Goal: Task Accomplishment & Management: Use online tool/utility

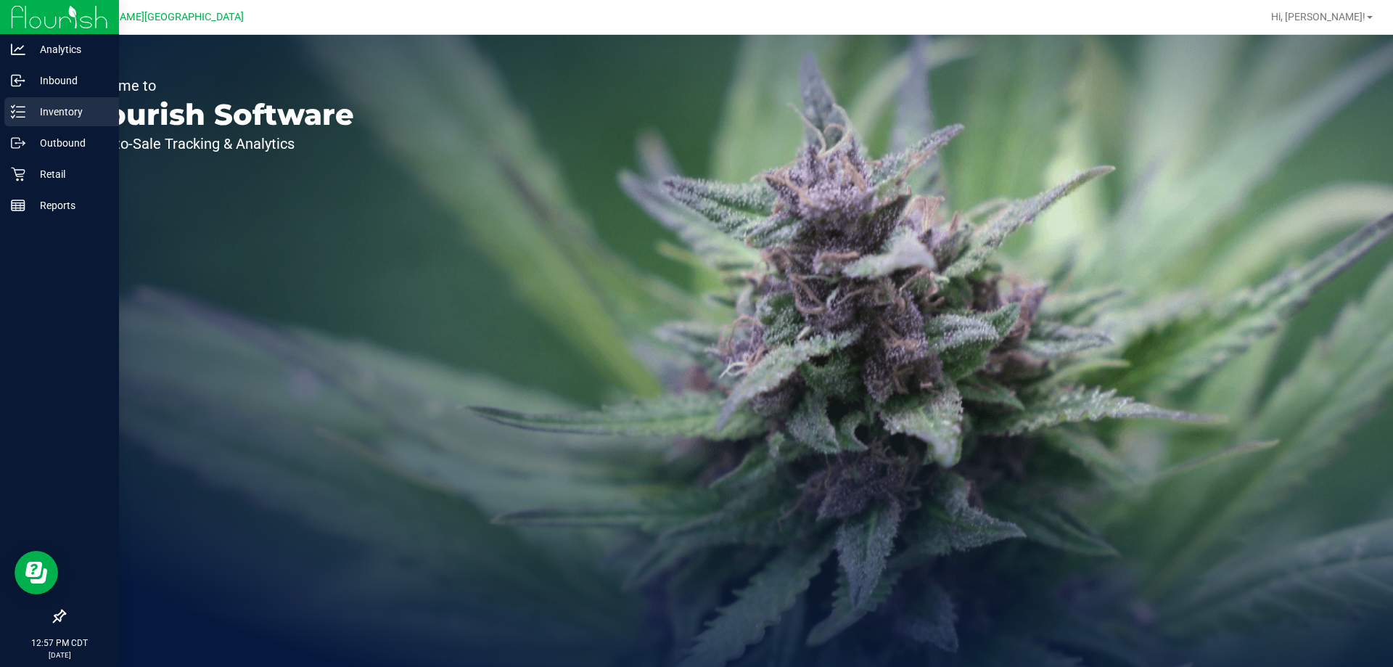
click at [24, 112] on line at bounding box center [21, 112] width 8 height 0
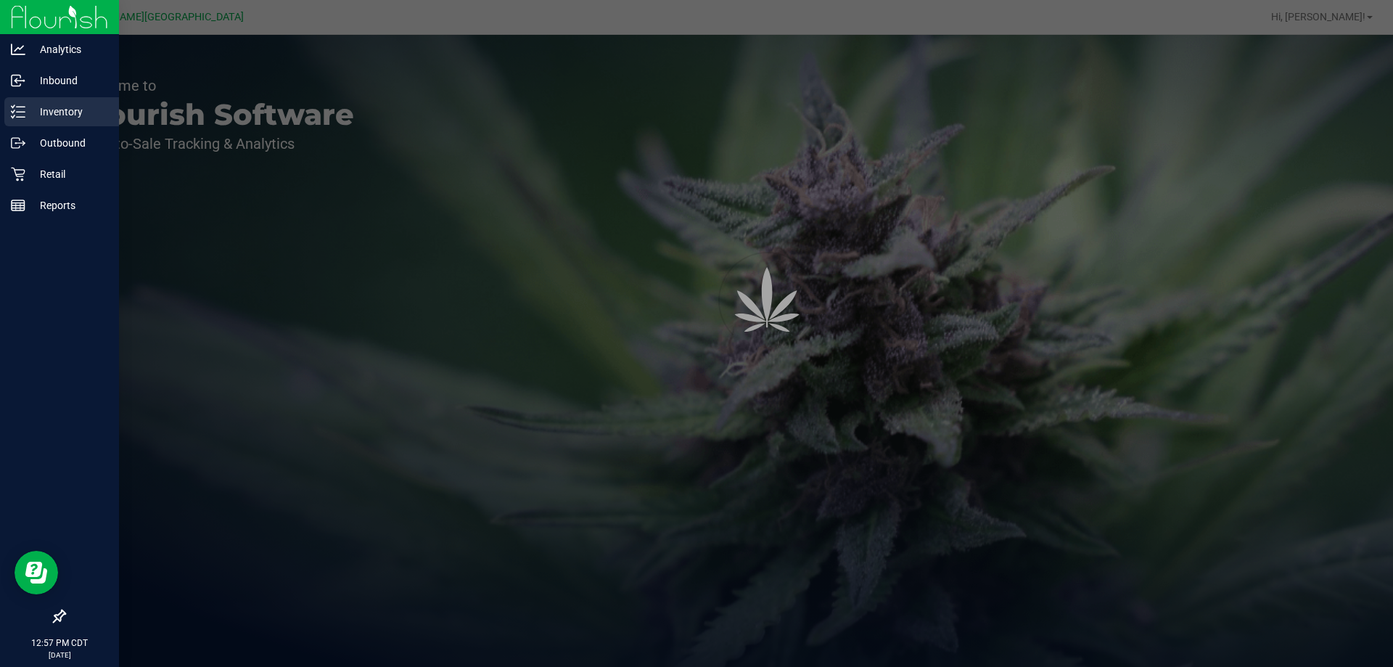
click at [25, 112] on line at bounding box center [21, 112] width 8 height 0
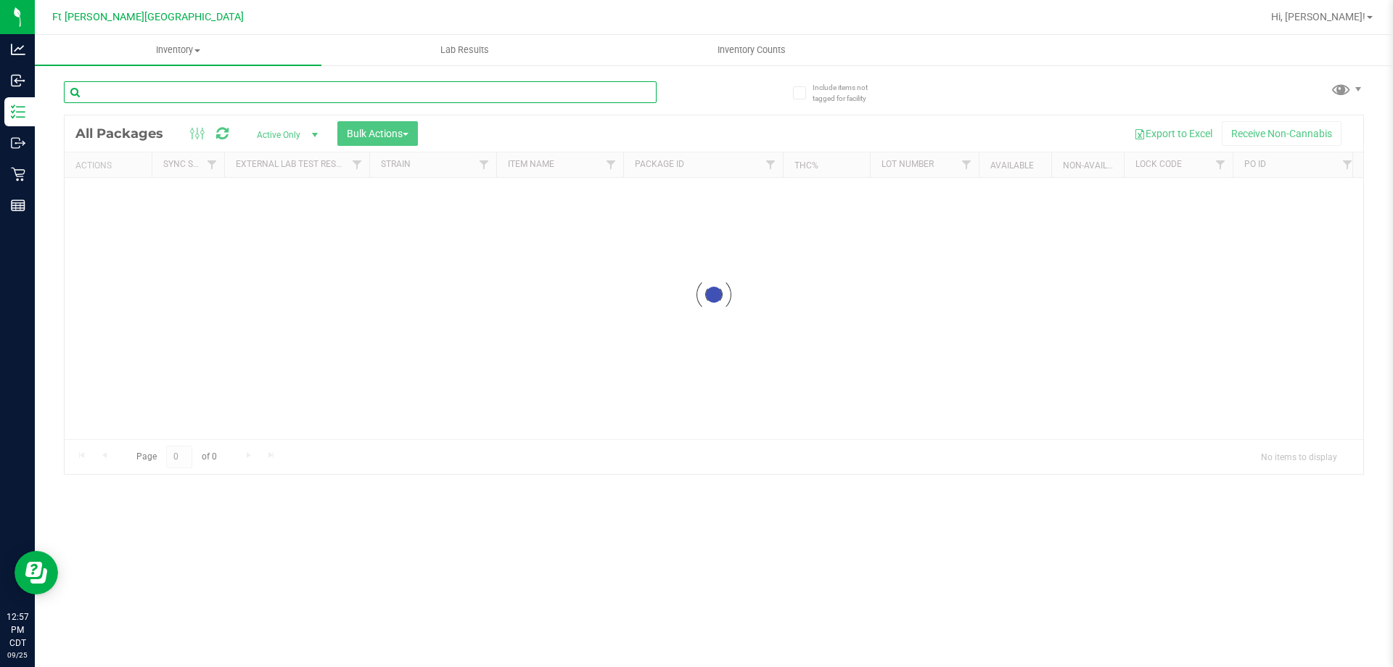
click at [363, 83] on div "Inventory All packages All inventory Waste log Create inventory Lab Results Inv…" at bounding box center [714, 351] width 1358 height 632
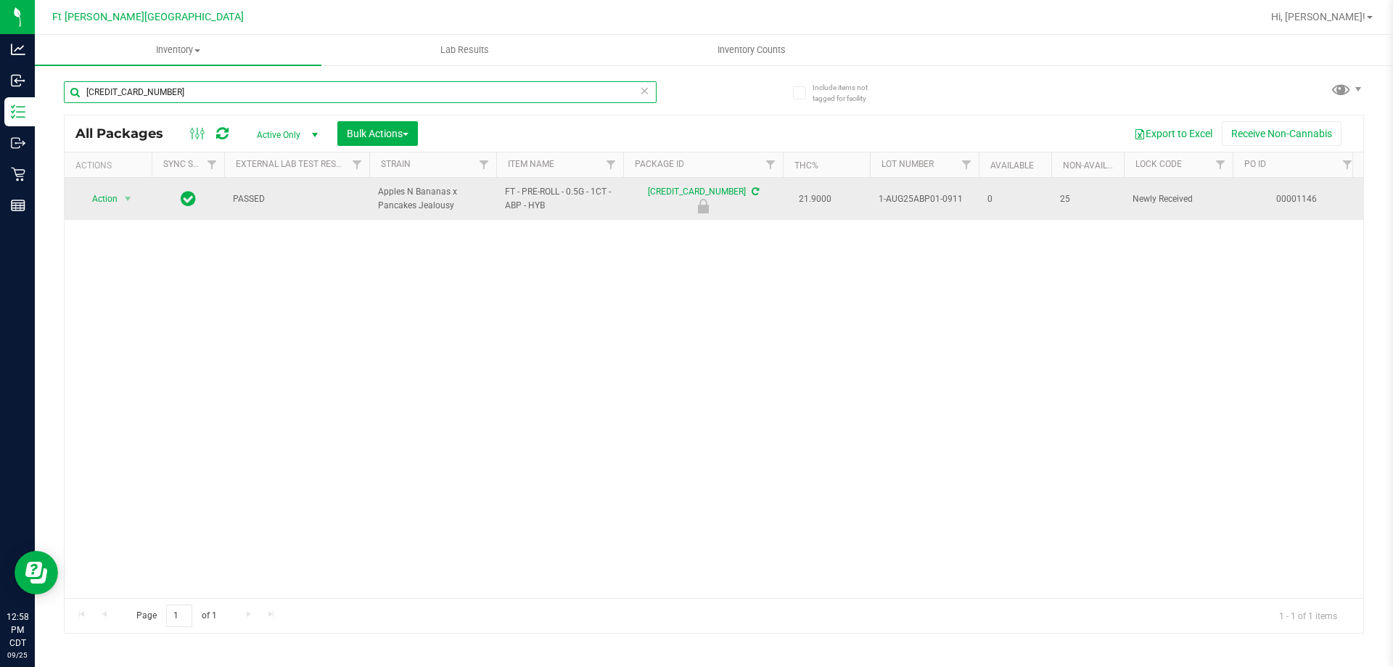
type input "[CREDIT_CARD_NUMBER]"
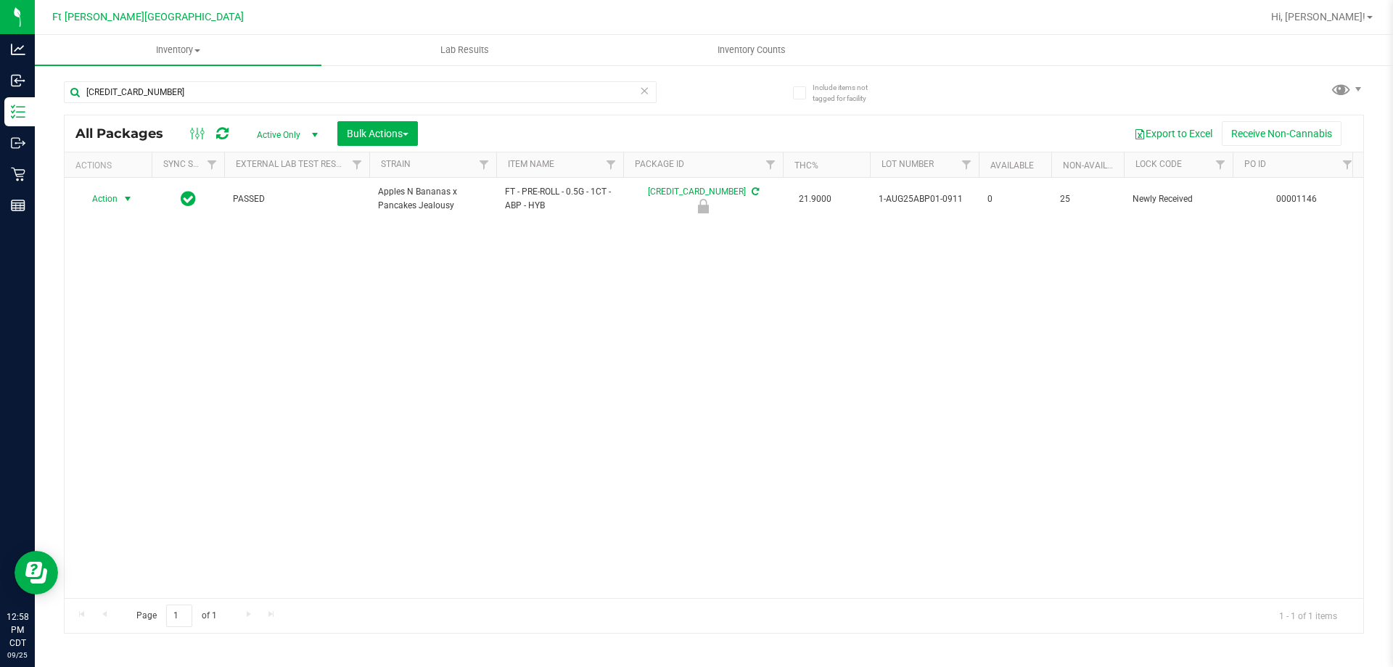
drag, startPoint x: 107, startPoint y: 197, endPoint x: 111, endPoint y: 256, distance: 59.6
click at [108, 197] on span "Action" at bounding box center [98, 199] width 39 height 20
click at [123, 361] on li "Unlock package" at bounding box center [126, 372] width 93 height 22
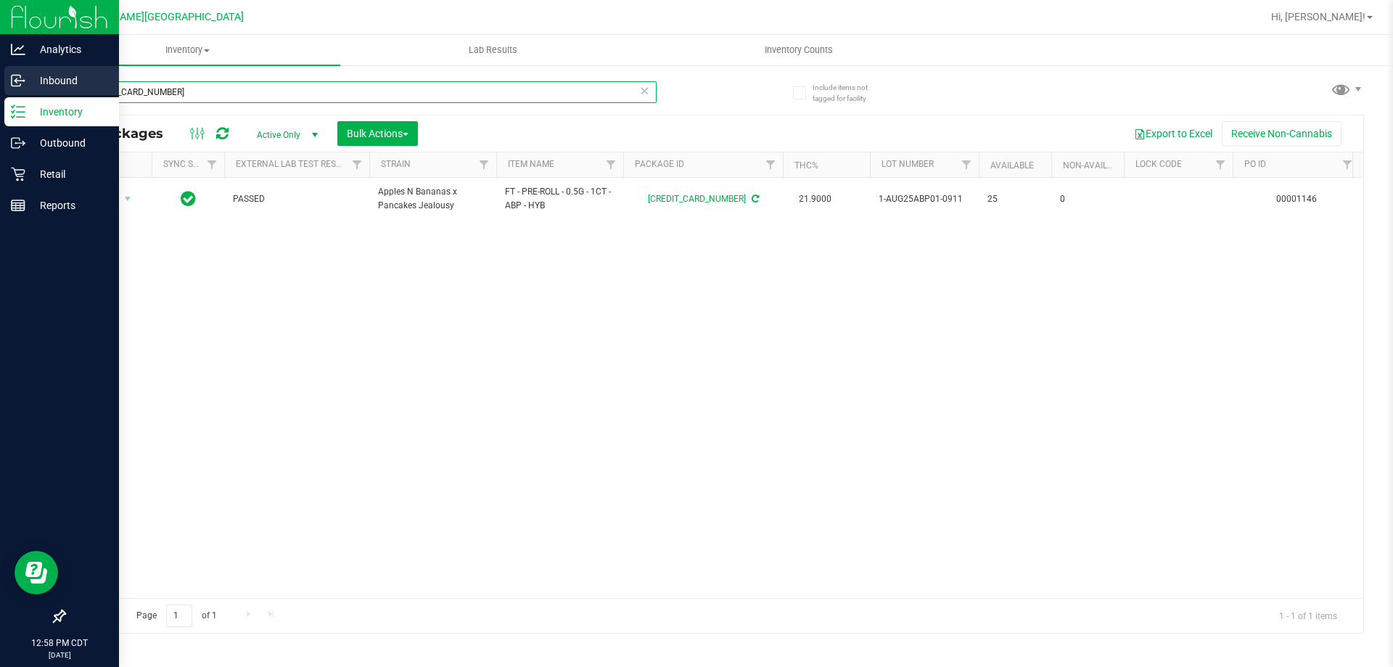
drag, startPoint x: 157, startPoint y: 91, endPoint x: 0, endPoint y: 87, distance: 157.5
click at [0, 87] on div "Analytics Inbound Inventory Outbound Retail Reports 12:58 PM CDT [DATE] 09/25 F…" at bounding box center [696, 333] width 1393 height 667
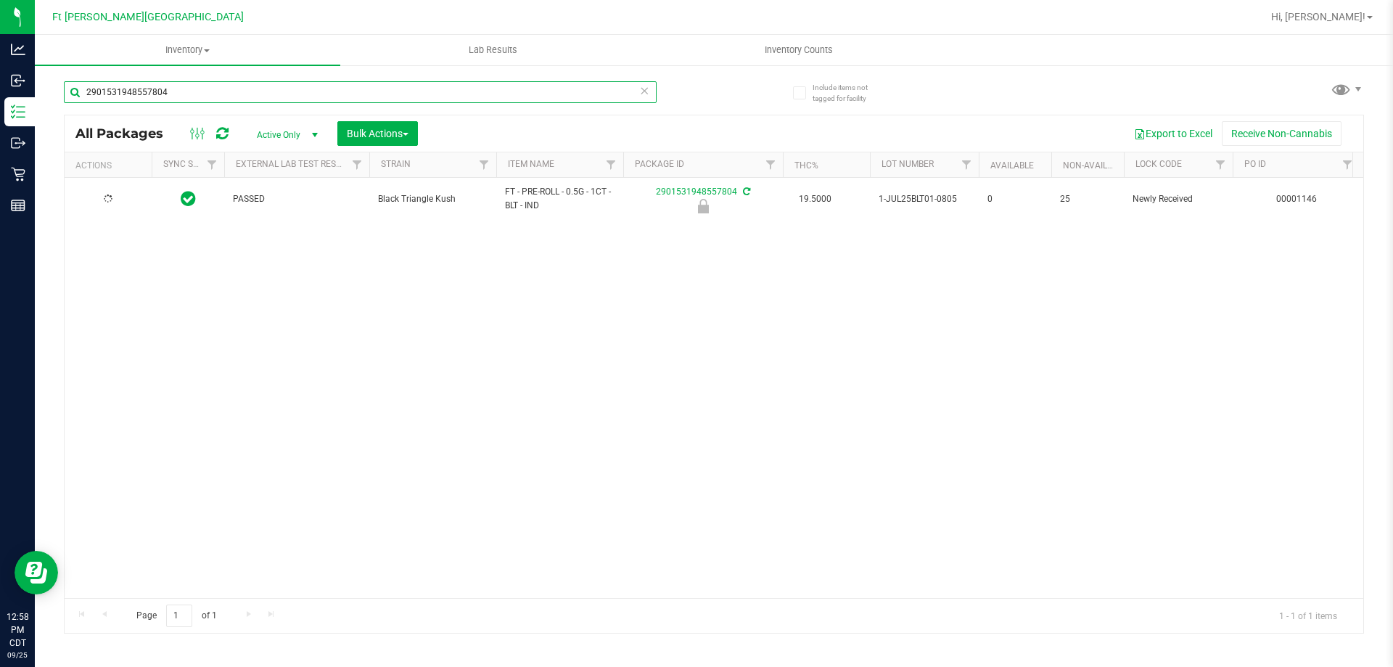
type input "2901531948557804"
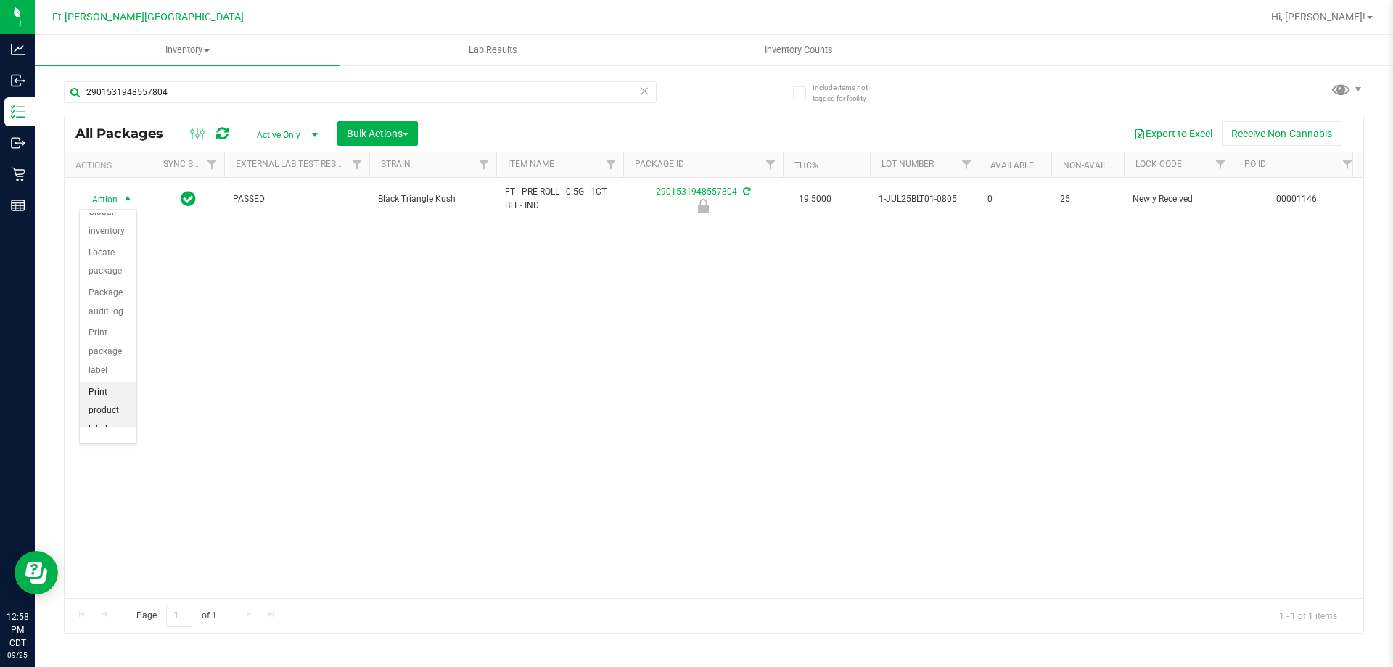
scroll to position [104, 0]
click at [105, 401] on li "Unlock package" at bounding box center [108, 408] width 57 height 40
click at [152, 77] on div "2901531948557804" at bounding box center [389, 91] width 650 height 46
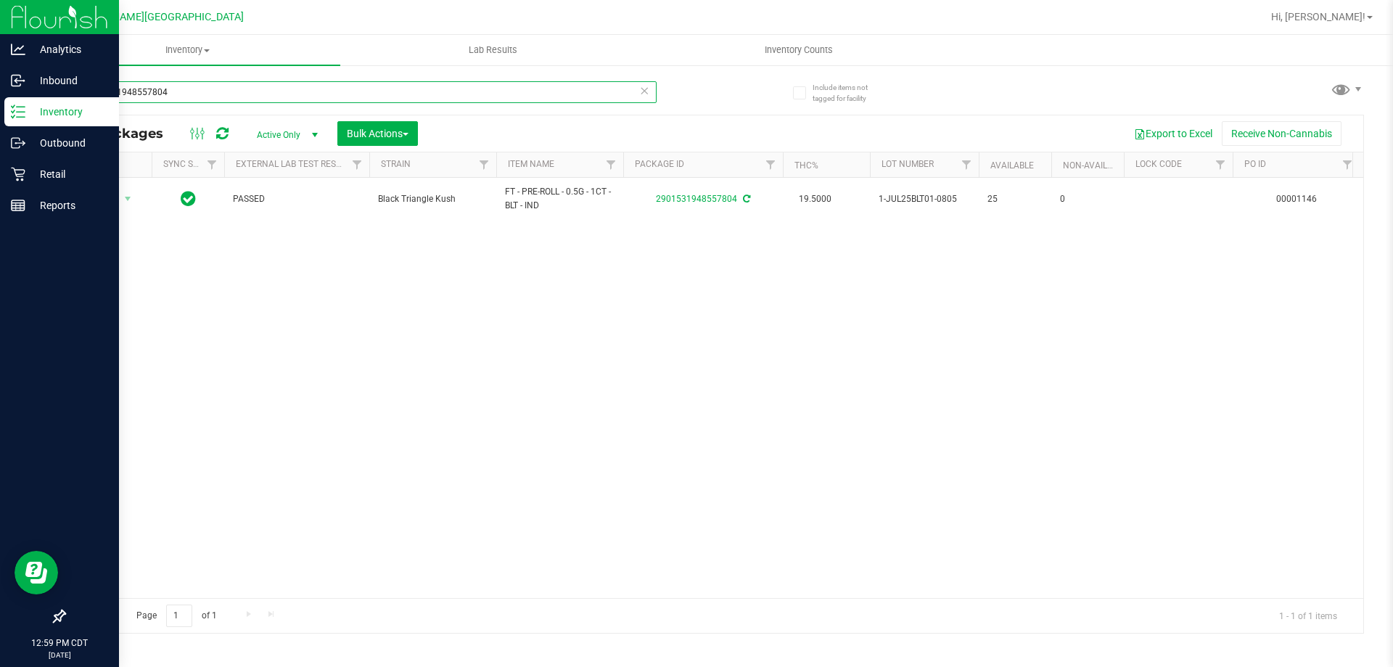
drag, startPoint x: 214, startPoint y: 101, endPoint x: 0, endPoint y: 123, distance: 215.2
click at [0, 123] on div "Analytics Inbound Inventory Outbound Retail Reports 12:59 PM CDT [DATE] 09/25 F…" at bounding box center [696, 333] width 1393 height 667
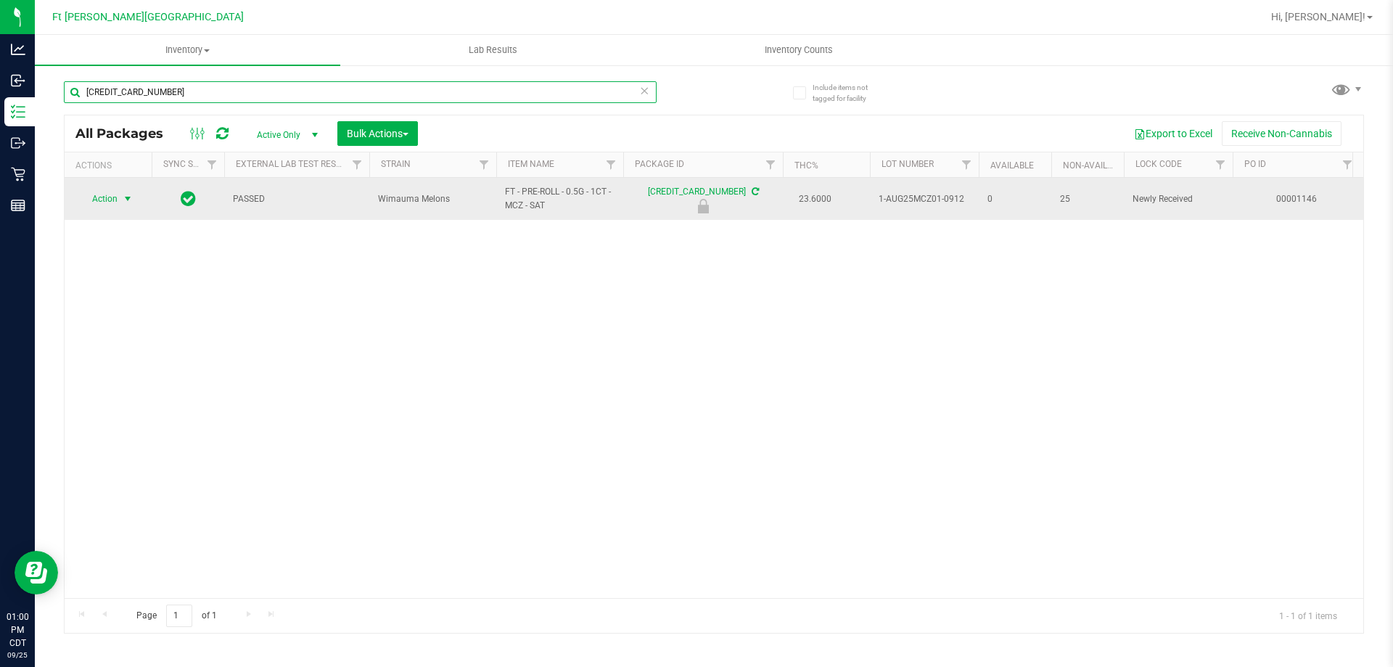
type input "[CREDIT_CARD_NUMBER]"
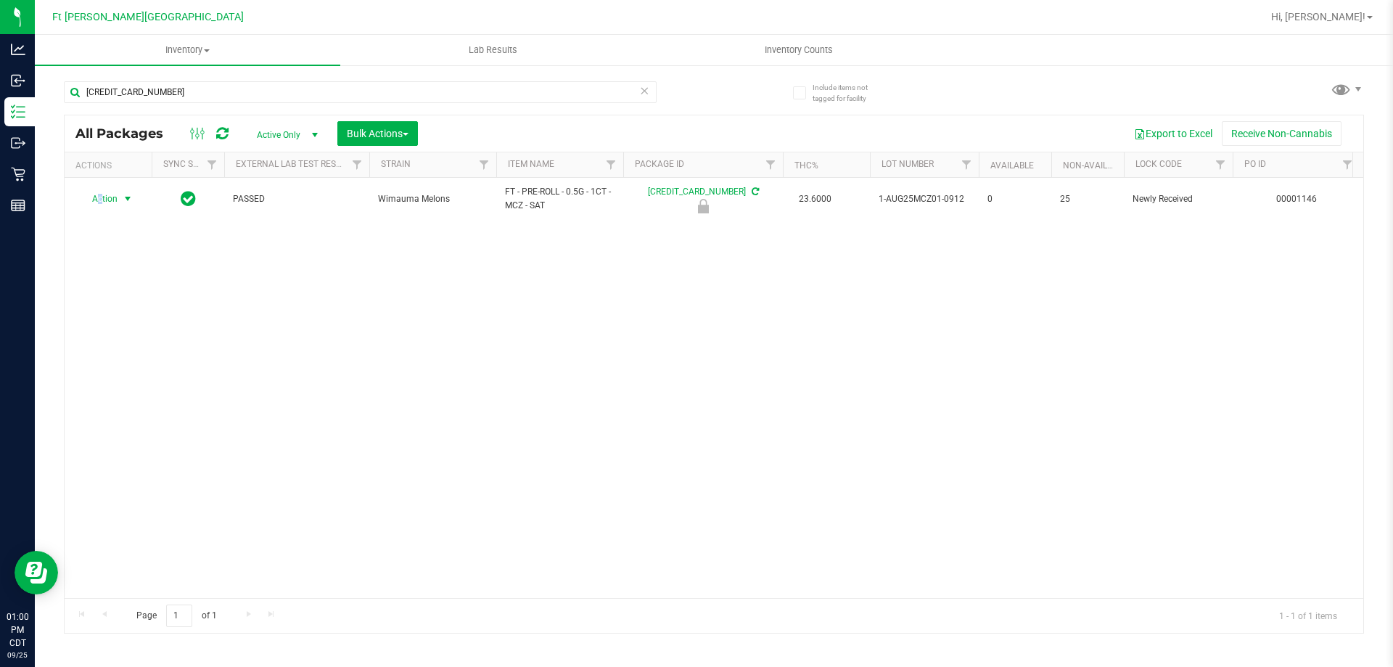
drag, startPoint x: 101, startPoint y: 197, endPoint x: 136, endPoint y: 275, distance: 85.8
click at [101, 197] on span "Action" at bounding box center [98, 199] width 39 height 20
click at [119, 361] on li "Unlock package" at bounding box center [126, 372] width 93 height 22
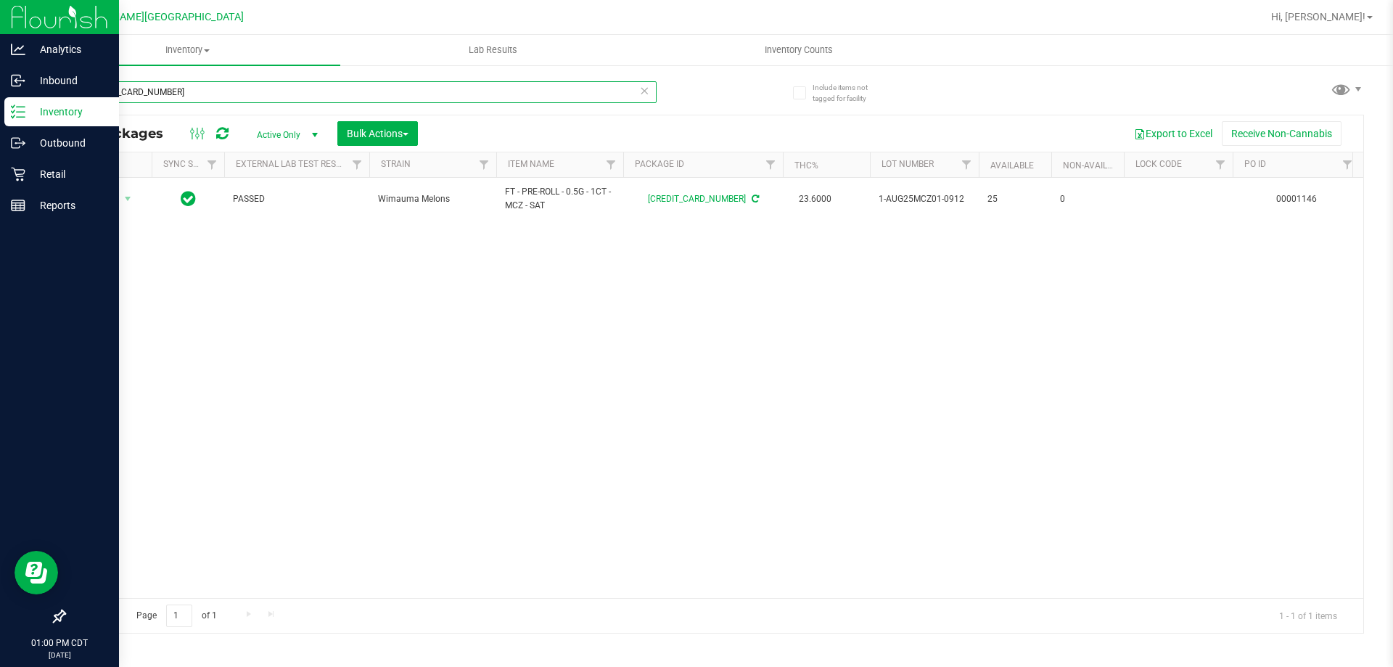
drag, startPoint x: 184, startPoint y: 89, endPoint x: 0, endPoint y: 97, distance: 184.5
click at [0, 97] on div "Analytics Inbound Inventory Outbound Retail Reports 01:00 PM CDT [DATE] 09/25 F…" at bounding box center [696, 333] width 1393 height 667
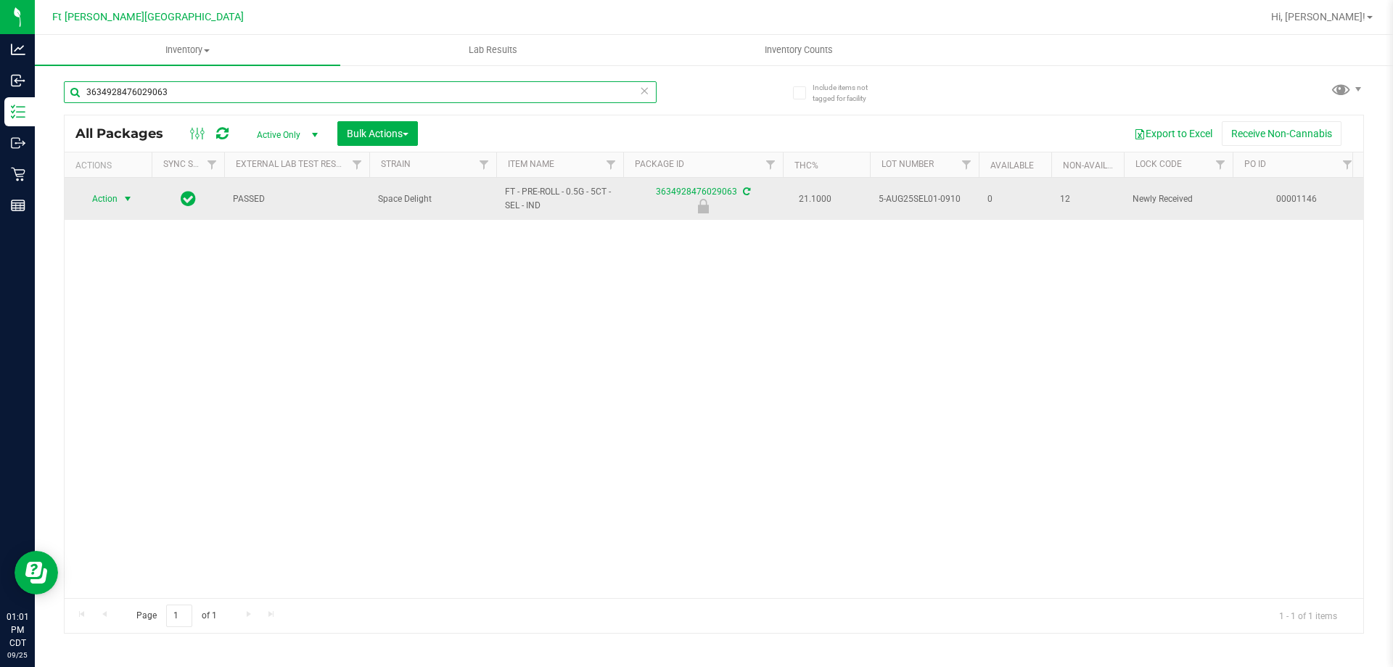
type input "3634928476029063"
click at [112, 193] on span "Action" at bounding box center [98, 199] width 39 height 20
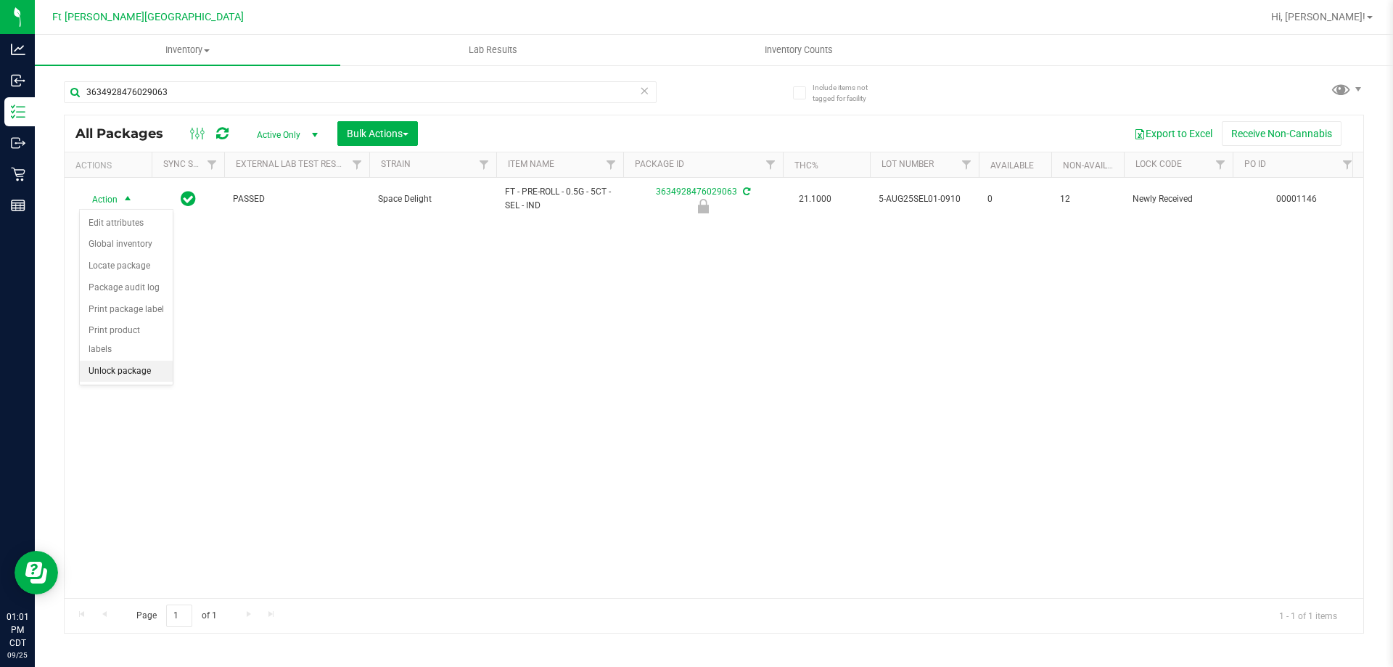
click at [149, 361] on li "Unlock package" at bounding box center [126, 372] width 93 height 22
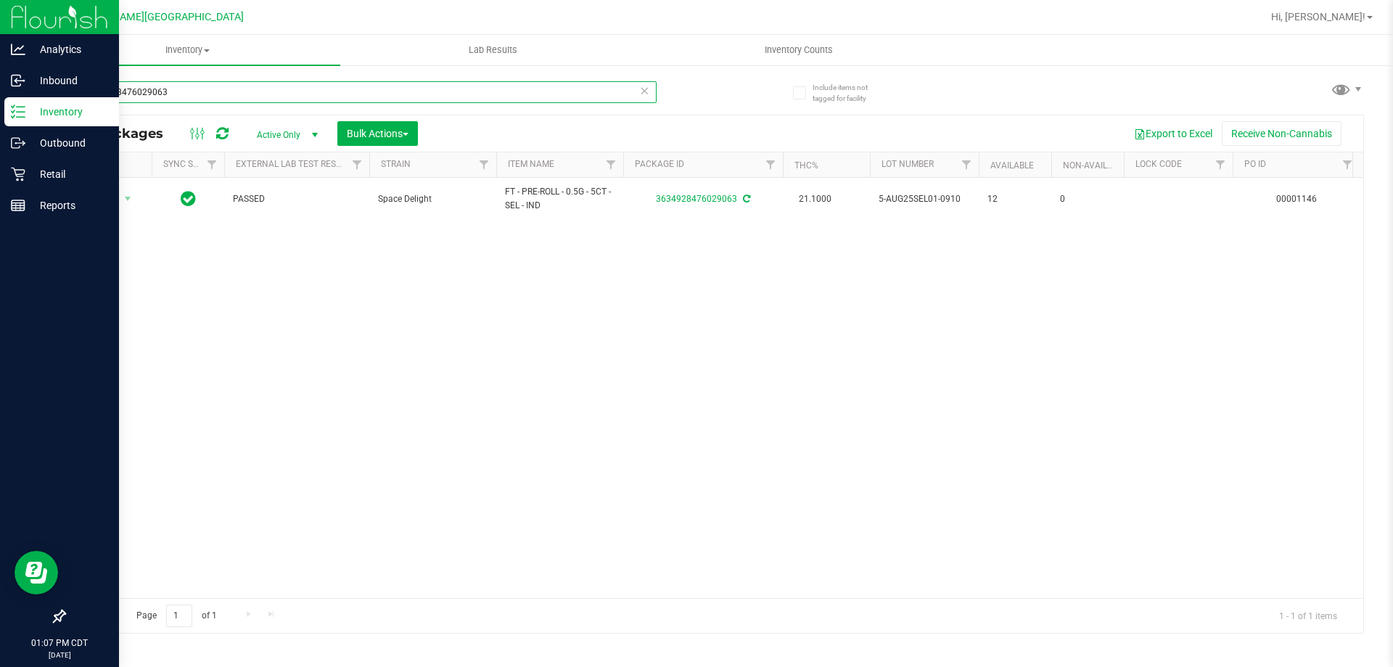
drag, startPoint x: 179, startPoint y: 100, endPoint x: 0, endPoint y: 104, distance: 178.6
click at [0, 104] on div "Analytics Inbound Inventory Outbound Retail Reports 01:07 PM CDT [DATE] 09/25 F…" at bounding box center [696, 333] width 1393 height 667
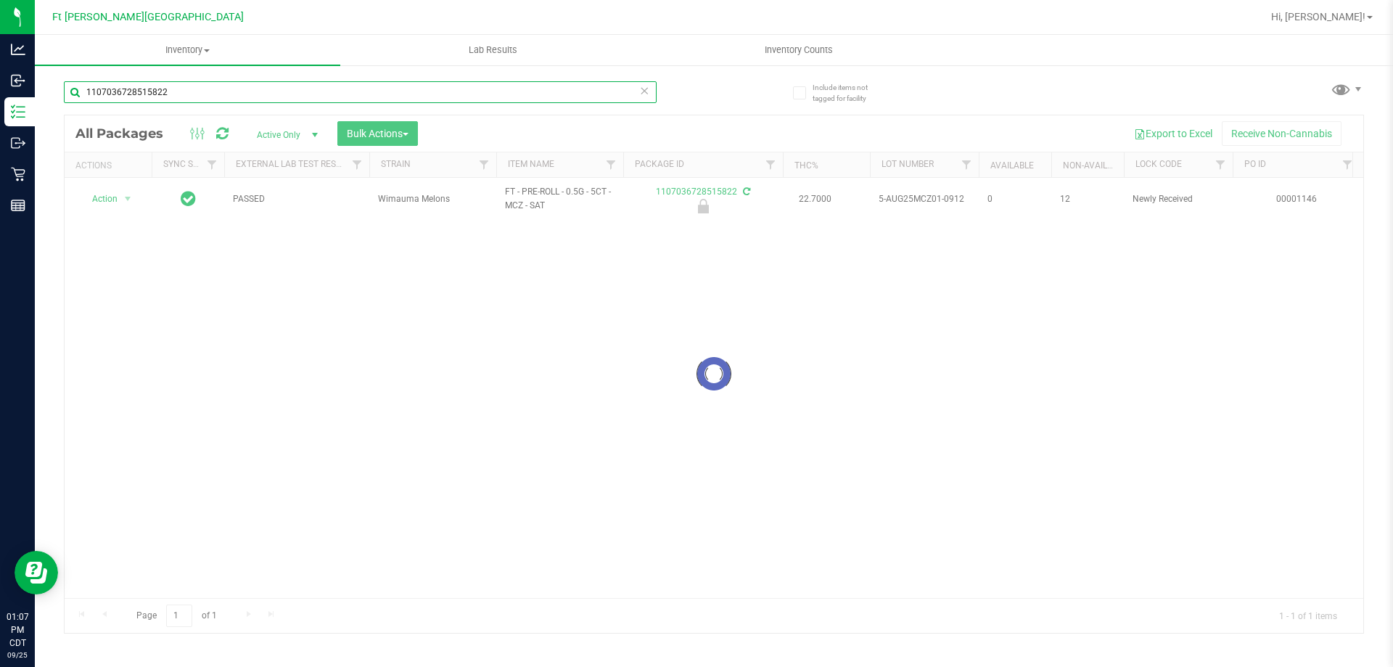
type input "1107036728515822"
click at [108, 202] on div at bounding box center [714, 373] width 1299 height 517
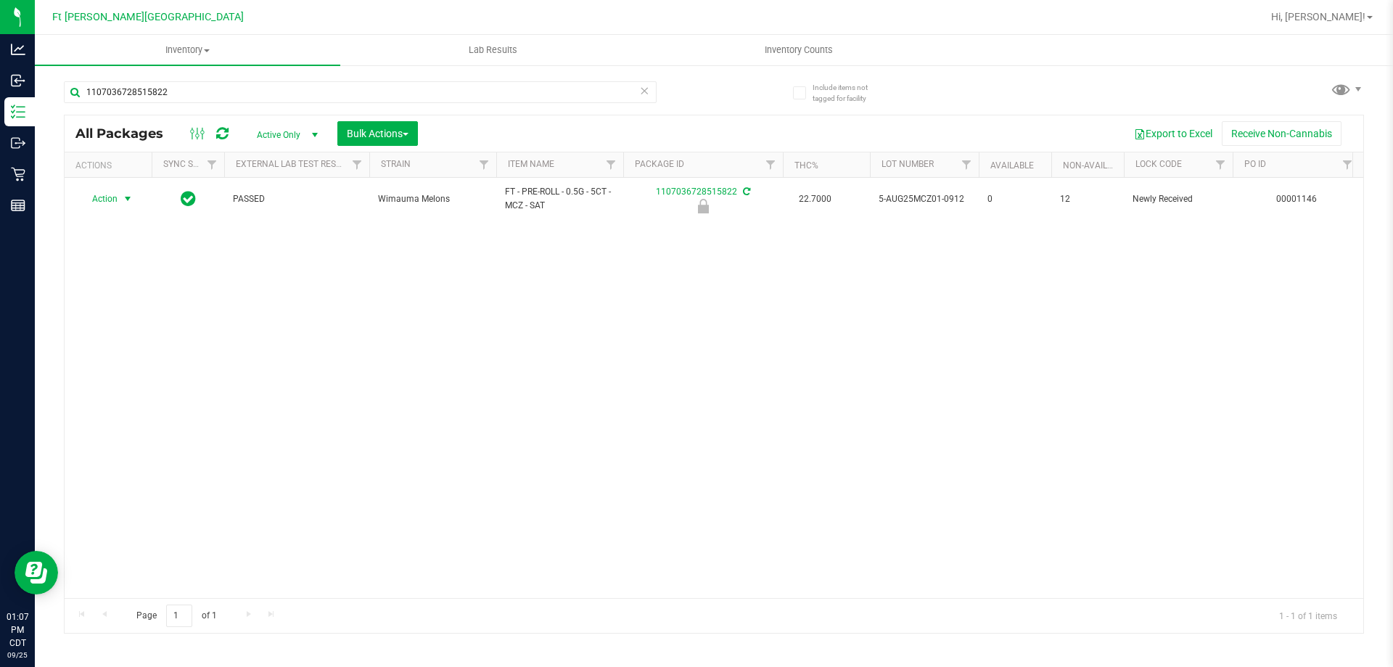
click at [110, 202] on span "Action" at bounding box center [98, 199] width 39 height 20
click at [113, 361] on li "Unlock package" at bounding box center [126, 372] width 93 height 22
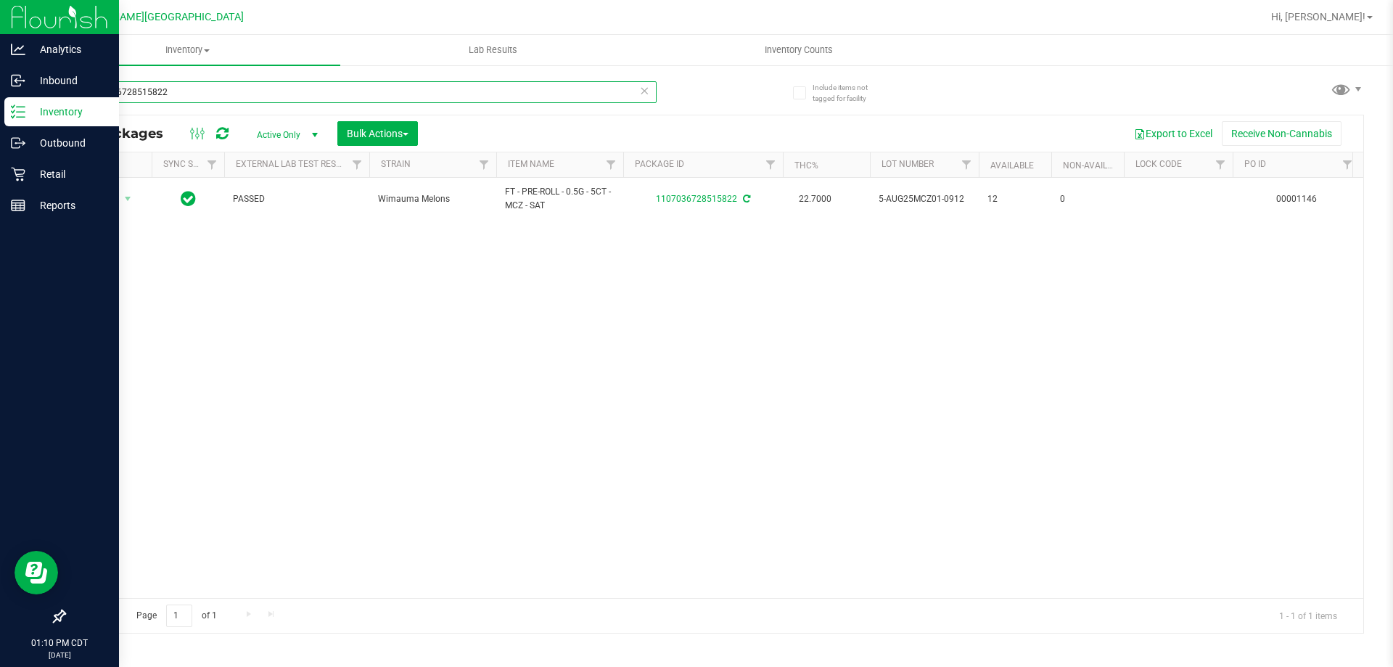
drag, startPoint x: 184, startPoint y: 94, endPoint x: 93, endPoint y: 107, distance: 92.4
click at [0, 102] on div "Analytics Inbound Inventory Outbound Retail Reports 01:10 PM CDT [DATE] 09/25 F…" at bounding box center [696, 333] width 1393 height 667
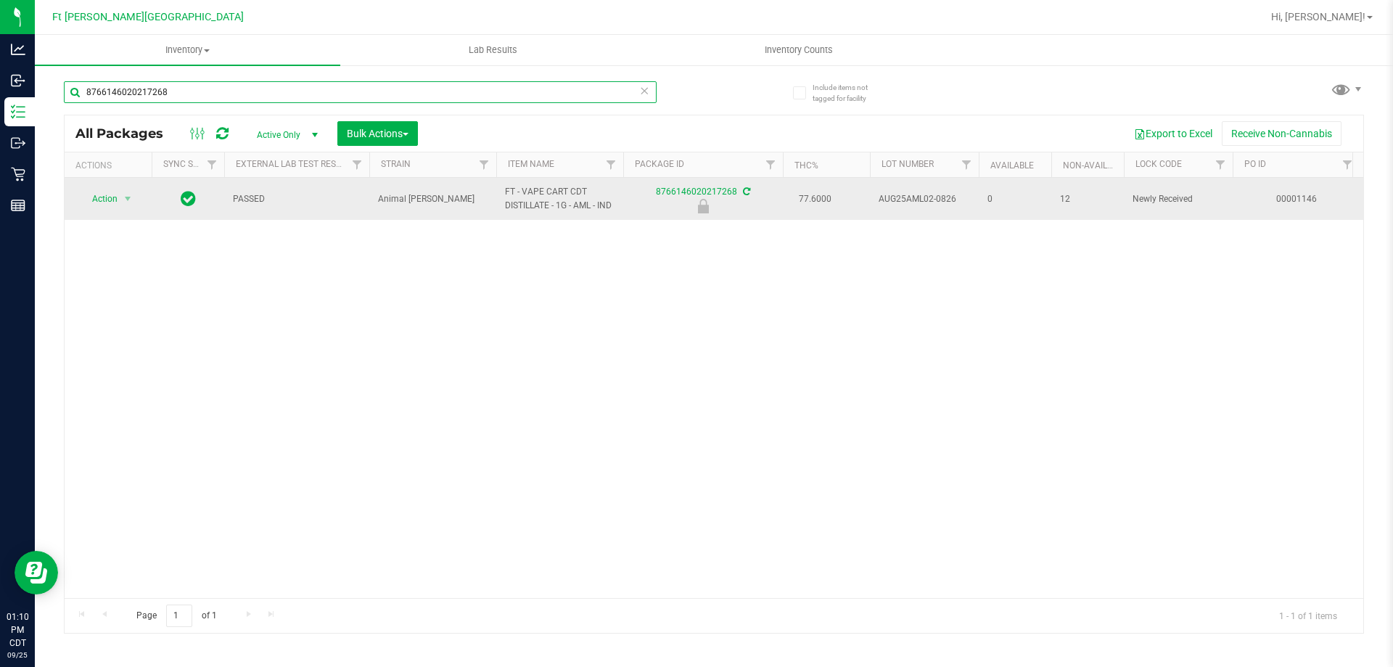
type input "8766146020217268"
click at [100, 208] on span "Action" at bounding box center [98, 199] width 39 height 20
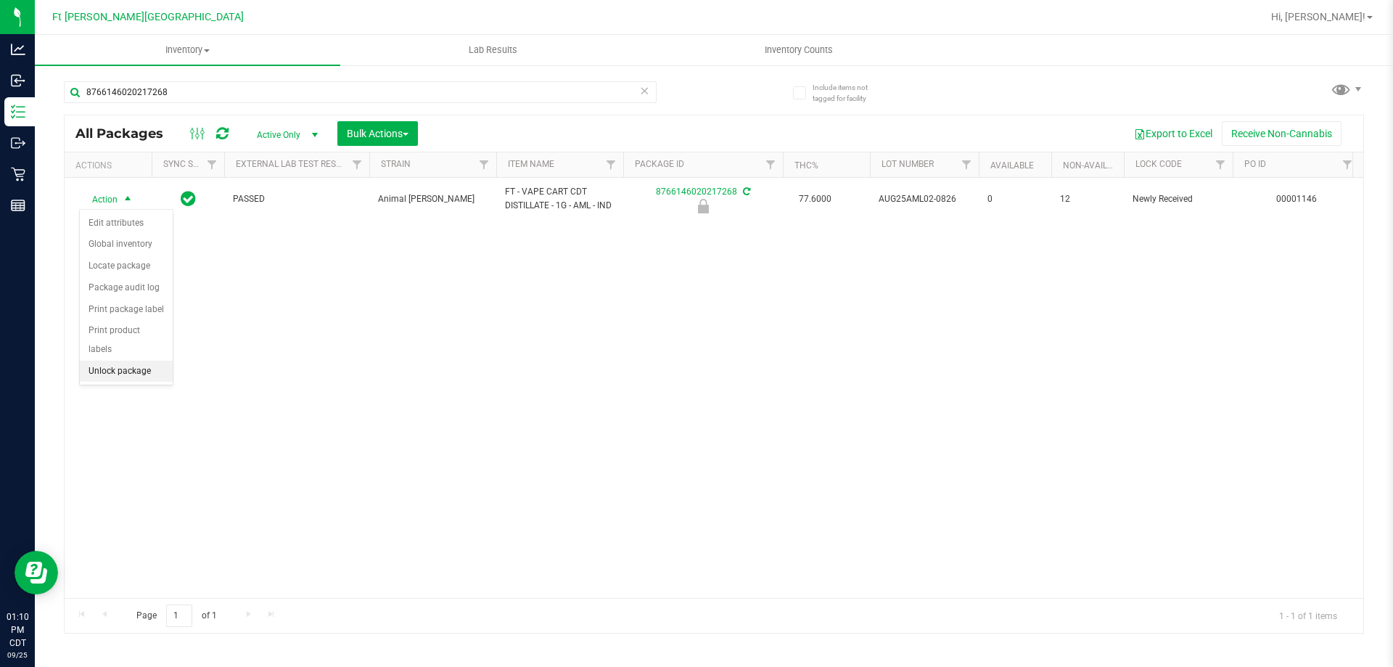
click at [128, 361] on li "Unlock package" at bounding box center [126, 372] width 93 height 22
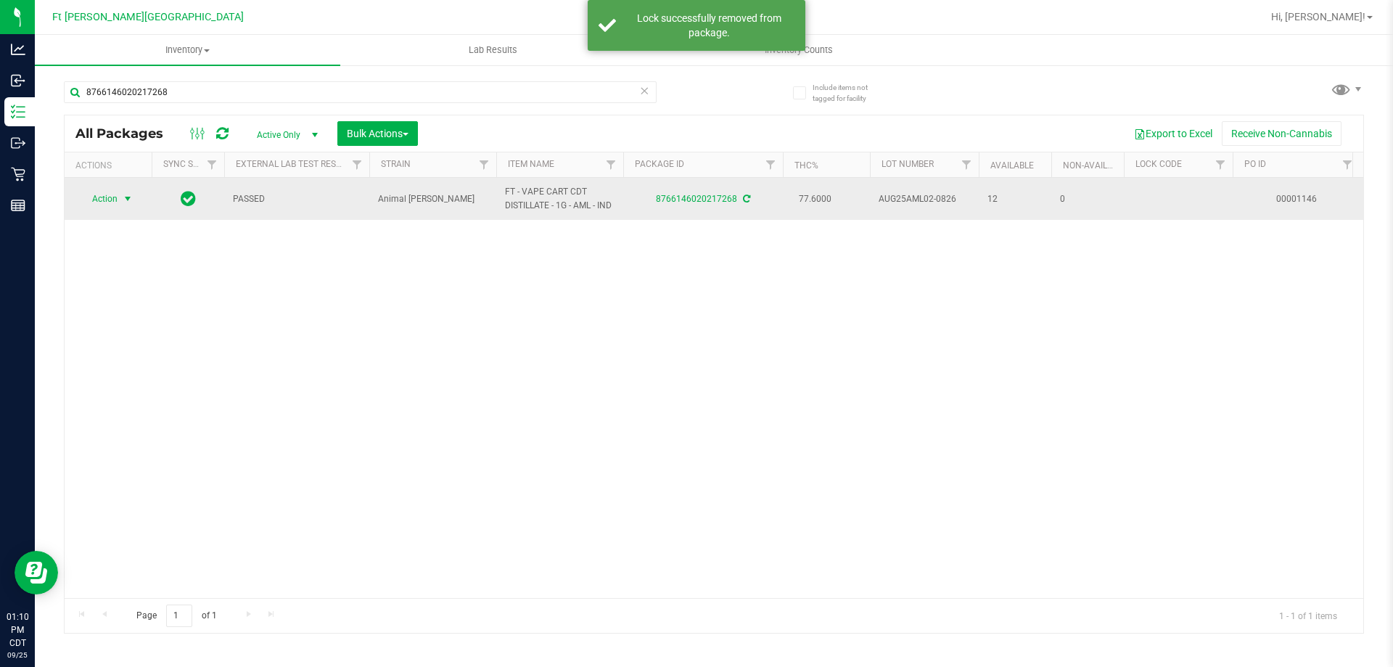
click at [112, 201] on span "Action" at bounding box center [98, 199] width 39 height 20
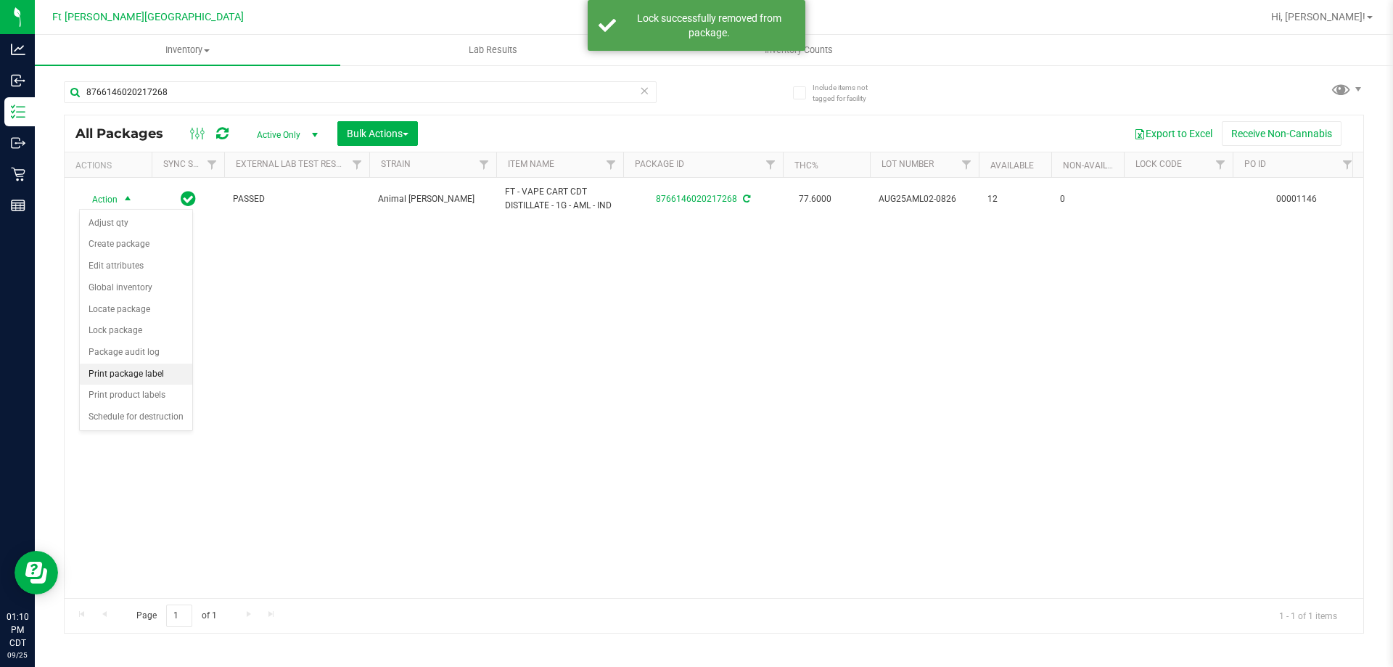
click at [126, 383] on li "Print package label" at bounding box center [136, 375] width 112 height 22
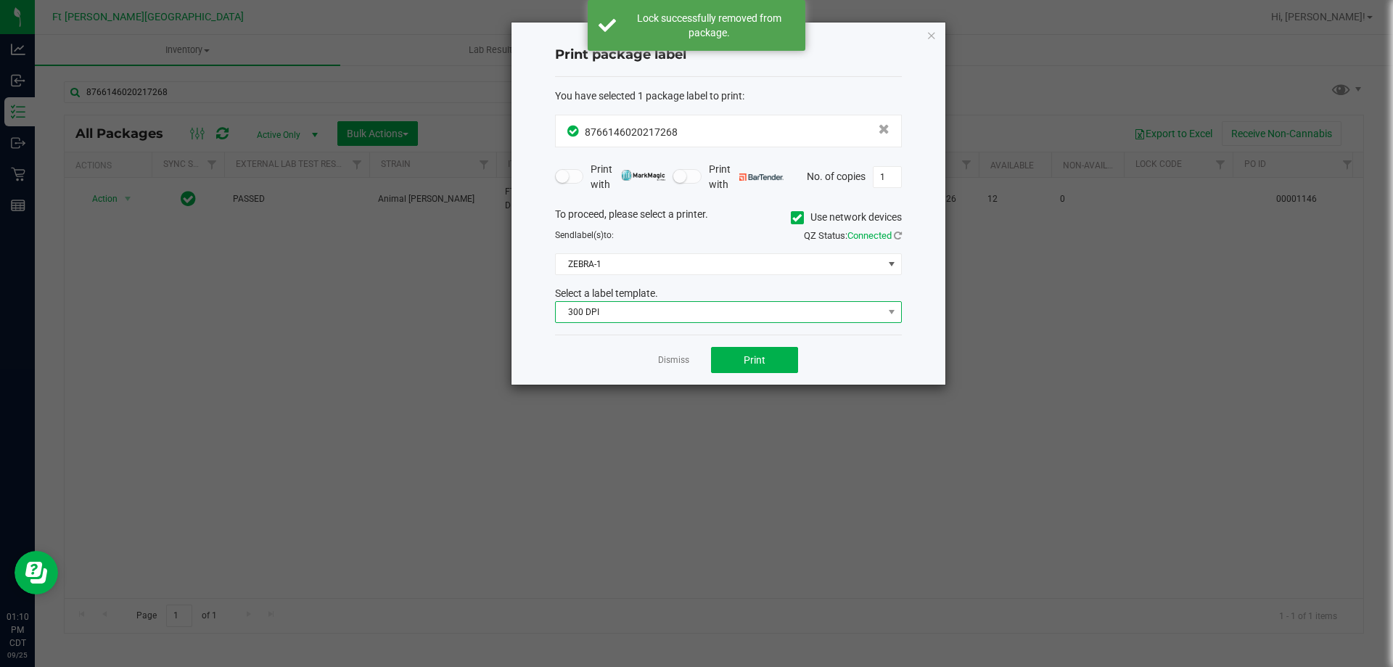
click at [662, 321] on span "300 DPI" at bounding box center [719, 312] width 327 height 20
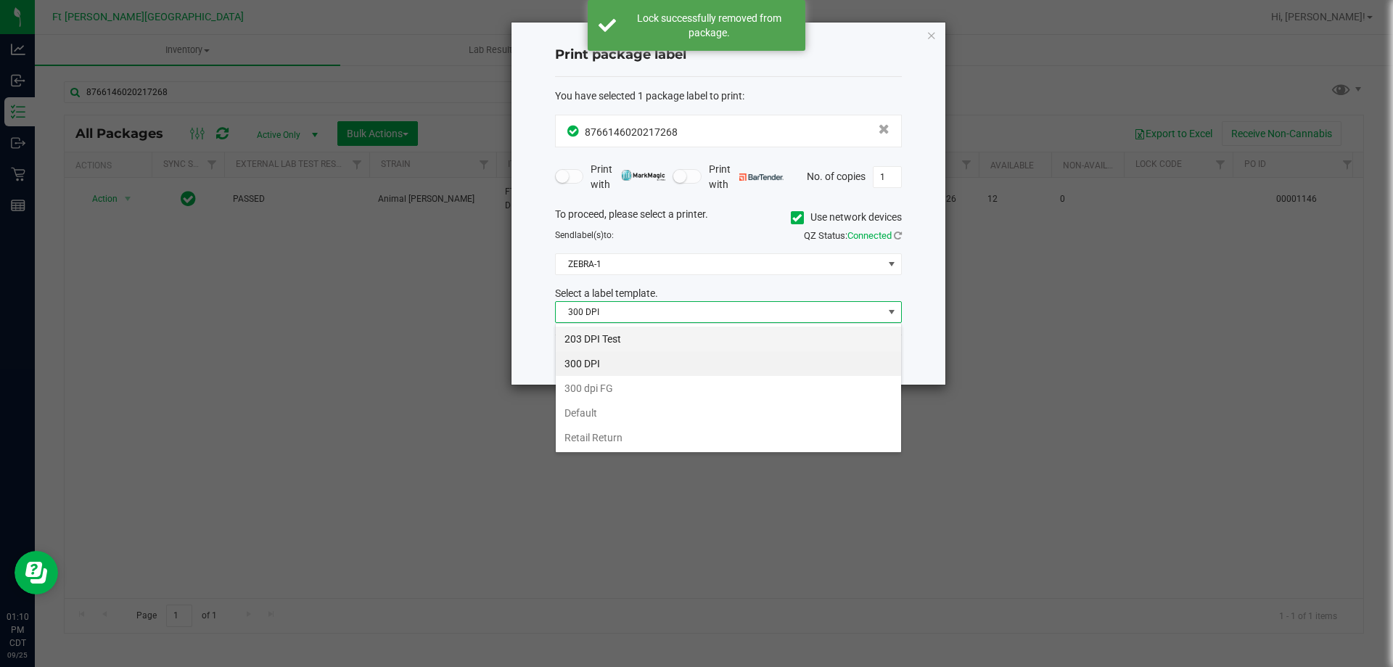
scroll to position [22, 347]
drag, startPoint x: 610, startPoint y: 336, endPoint x: 607, endPoint y: 298, distance: 37.8
click at [610, 337] on li "203 DPI Test" at bounding box center [728, 339] width 345 height 25
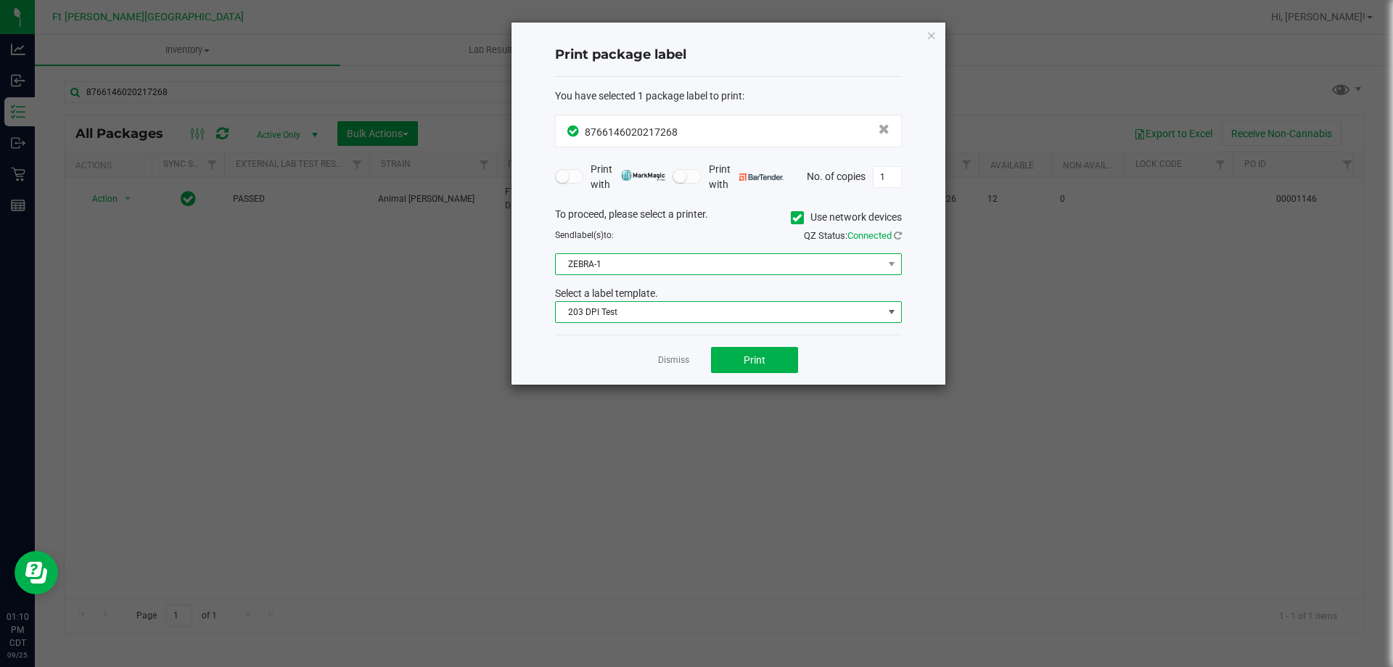
click at [610, 269] on span "ZEBRA-1" at bounding box center [719, 264] width 327 height 20
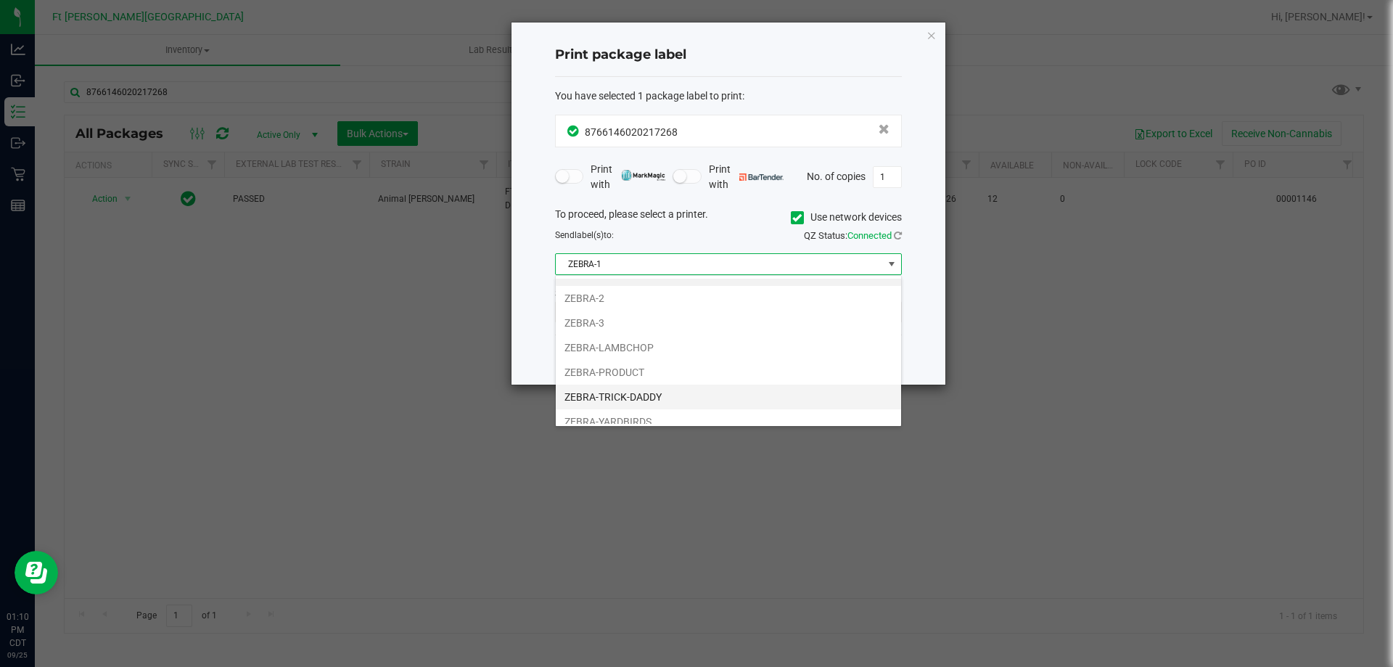
scroll to position [28, 0]
click at [620, 405] on li "ZEBRA-YARDBIRDS" at bounding box center [728, 411] width 345 height 25
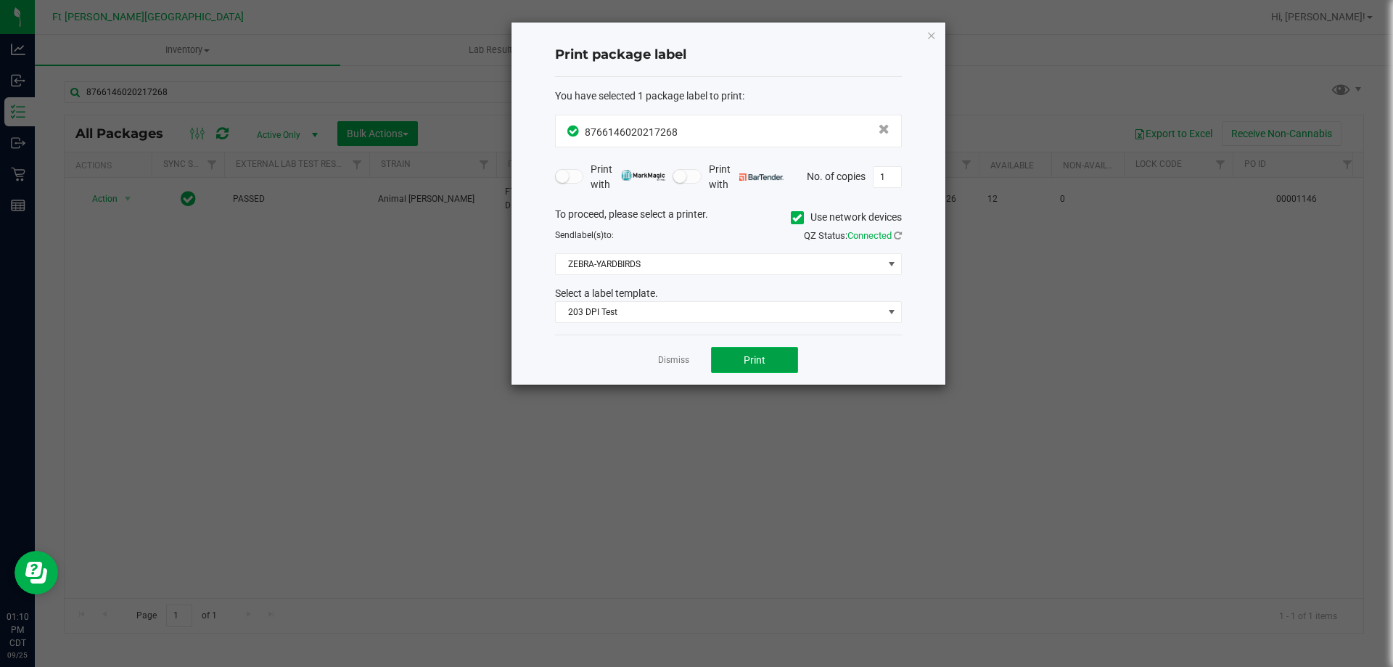
click at [747, 358] on span "Print" at bounding box center [755, 360] width 22 height 12
drag, startPoint x: 686, startPoint y: 365, endPoint x: 679, endPoint y: 361, distance: 7.5
click at [685, 364] on link "Dismiss" at bounding box center [673, 360] width 31 height 12
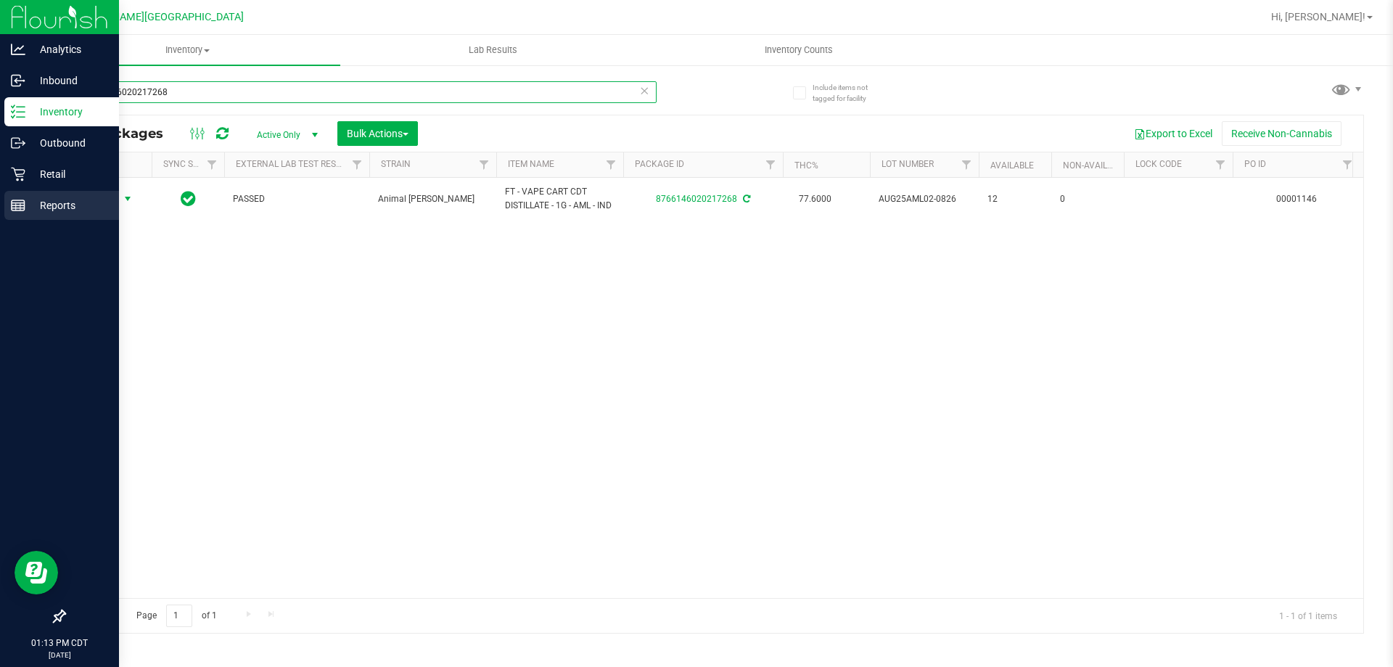
drag, startPoint x: 148, startPoint y: 110, endPoint x: 0, endPoint y: 207, distance: 177.1
click at [0, 205] on div "Analytics Inbound Inventory Outbound Retail Reports 01:13 PM CDT [DATE] 09/25 F…" at bounding box center [696, 333] width 1393 height 667
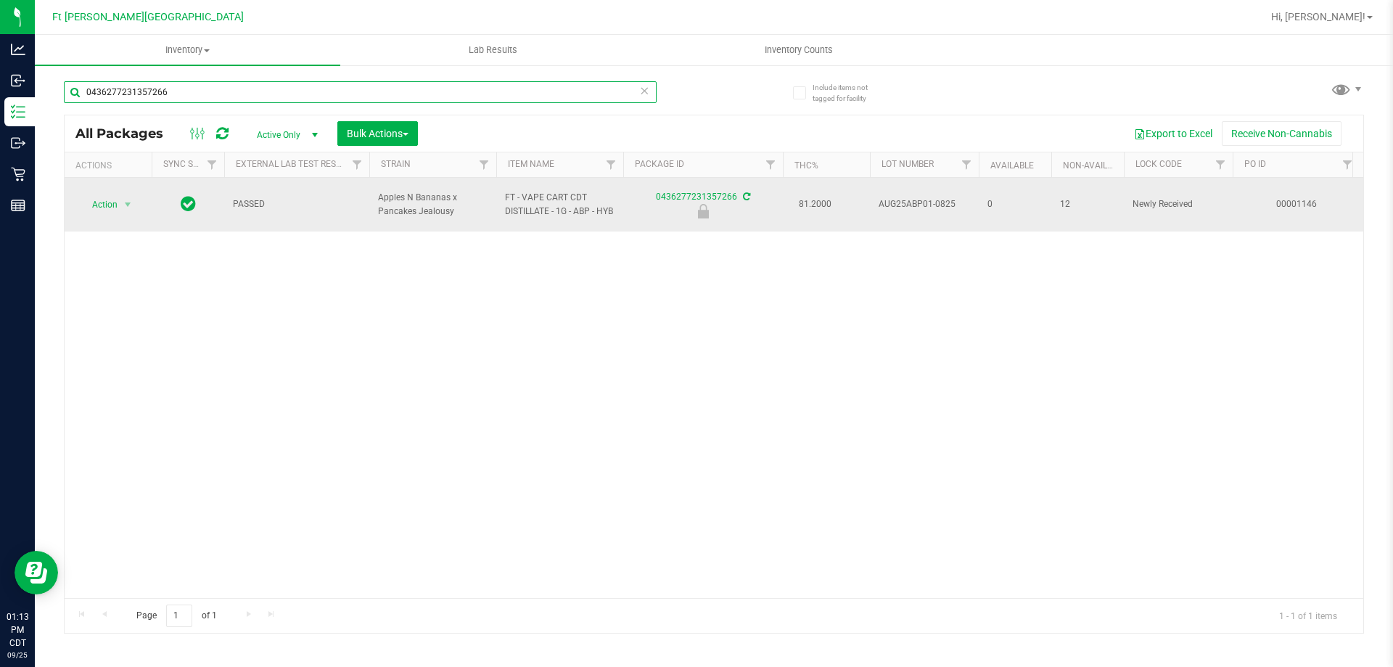
type input "0436277231357266"
click at [107, 203] on span "Action" at bounding box center [98, 204] width 39 height 20
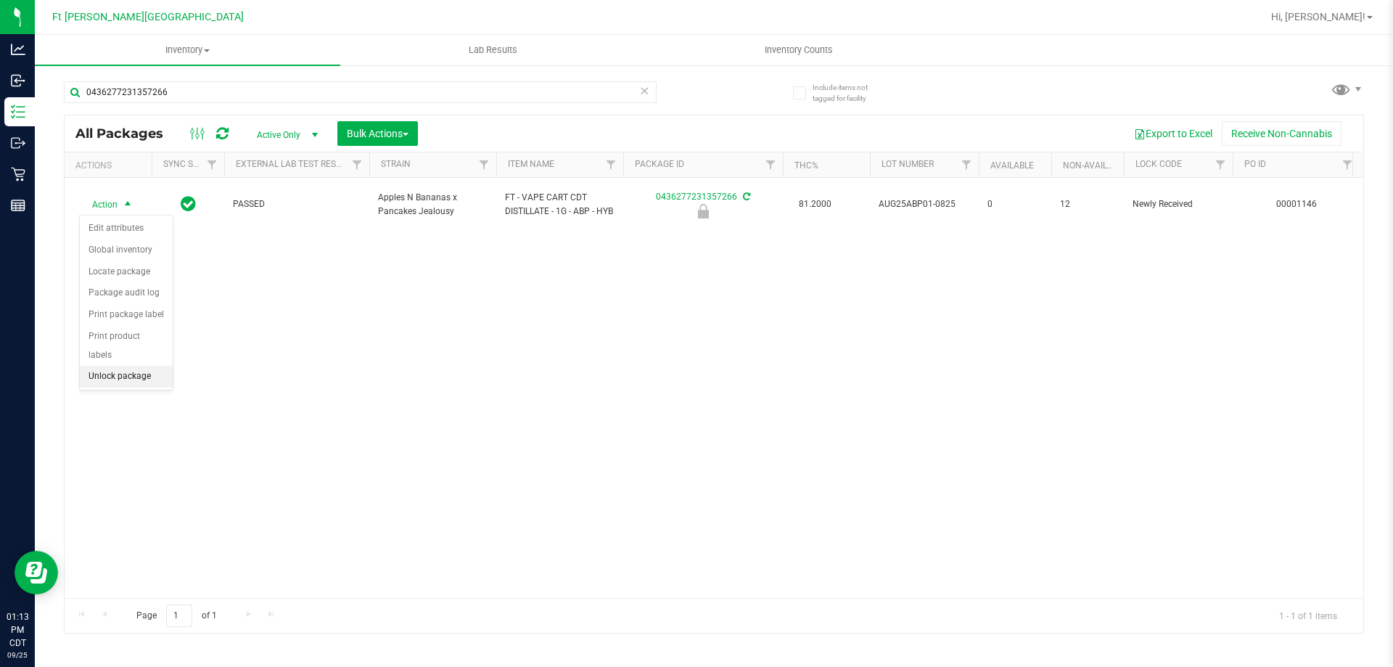
click at [142, 366] on li "Unlock package" at bounding box center [126, 377] width 93 height 22
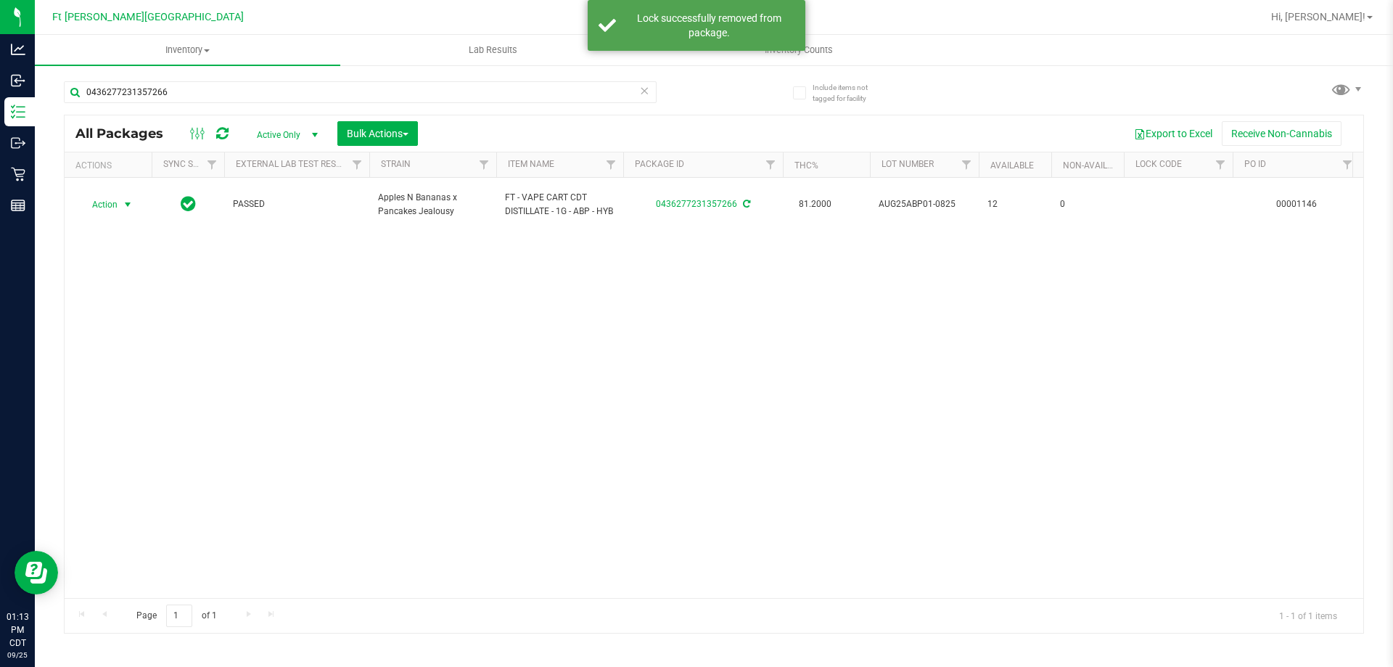
click at [122, 202] on span "select" at bounding box center [128, 205] width 12 height 12
click at [139, 383] on li "Print package label" at bounding box center [136, 380] width 112 height 22
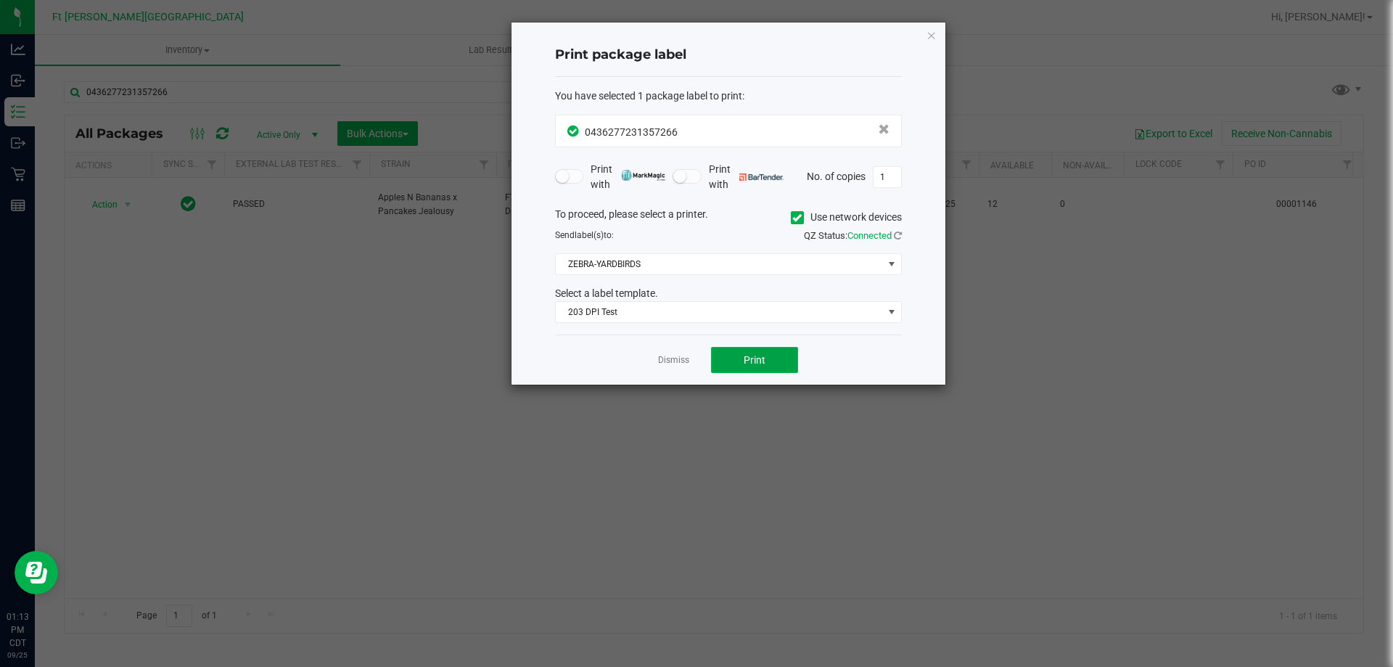
click at [780, 359] on button "Print" at bounding box center [754, 360] width 87 height 26
click at [670, 372] on div "Dismiss Print" at bounding box center [728, 360] width 347 height 50
click at [664, 353] on app-cancel-button "Dismiss" at bounding box center [673, 360] width 31 height 15
click at [668, 357] on link "Dismiss" at bounding box center [673, 360] width 31 height 12
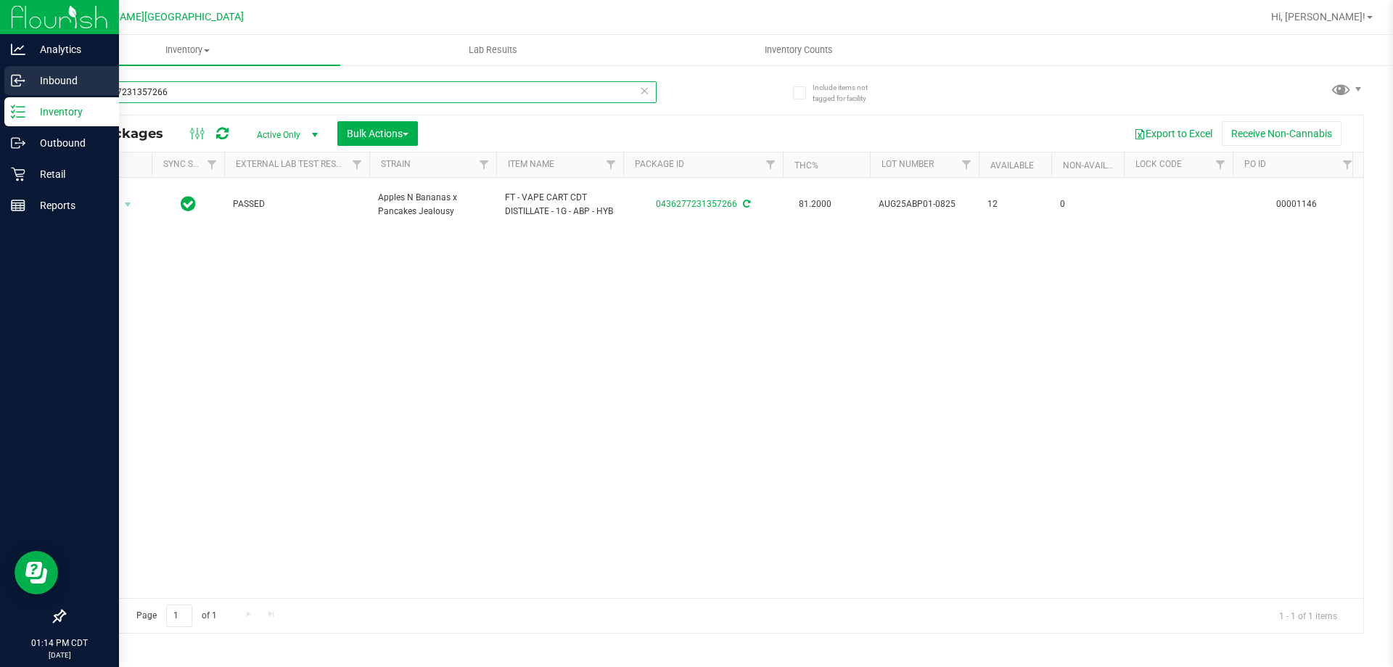
drag, startPoint x: 122, startPoint y: 101, endPoint x: 0, endPoint y: 86, distance: 122.8
click at [0, 86] on div "Analytics Inbound Inventory Outbound Retail Reports 01:14 PM CDT [DATE] 09/25 F…" at bounding box center [696, 333] width 1393 height 667
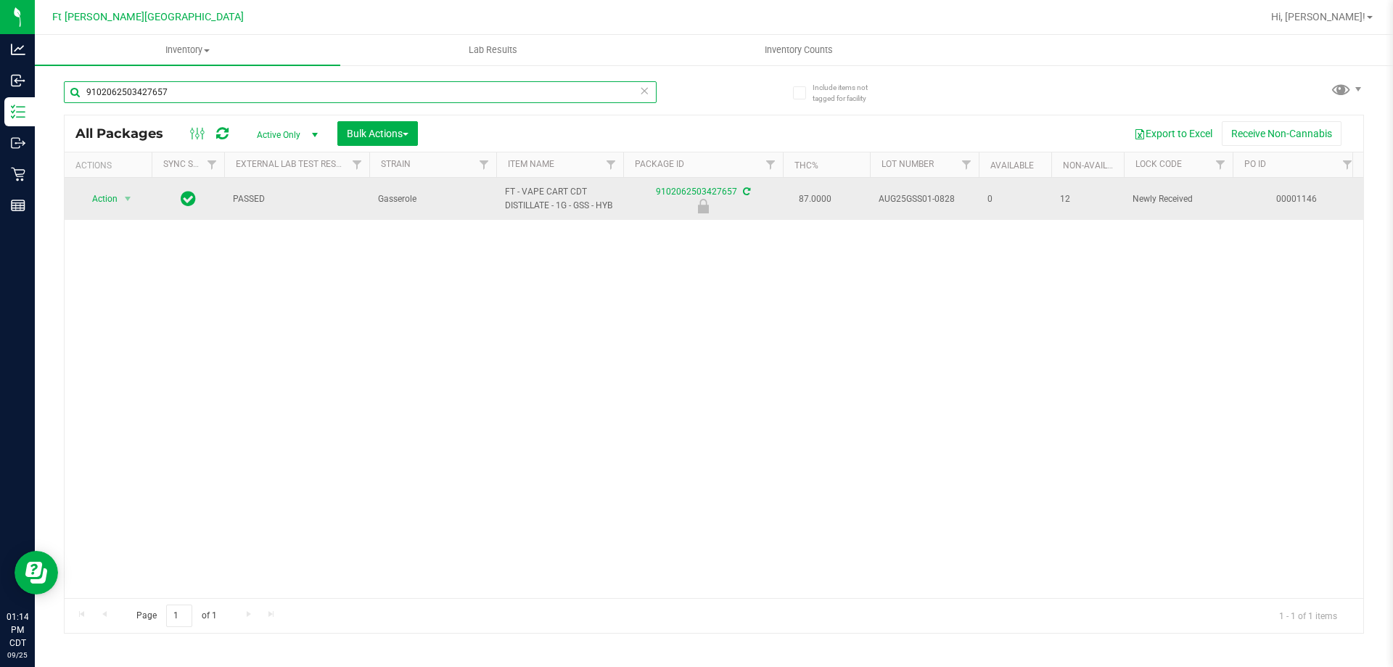
type input "9102062503427657"
drag, startPoint x: 107, startPoint y: 184, endPoint x: 108, endPoint y: 193, distance: 9.5
click at [107, 187] on td "Action Action Edit attributes Global inventory Locate package Package audit log…" at bounding box center [108, 199] width 87 height 42
drag, startPoint x: 108, startPoint y: 197, endPoint x: 196, endPoint y: 376, distance: 199.6
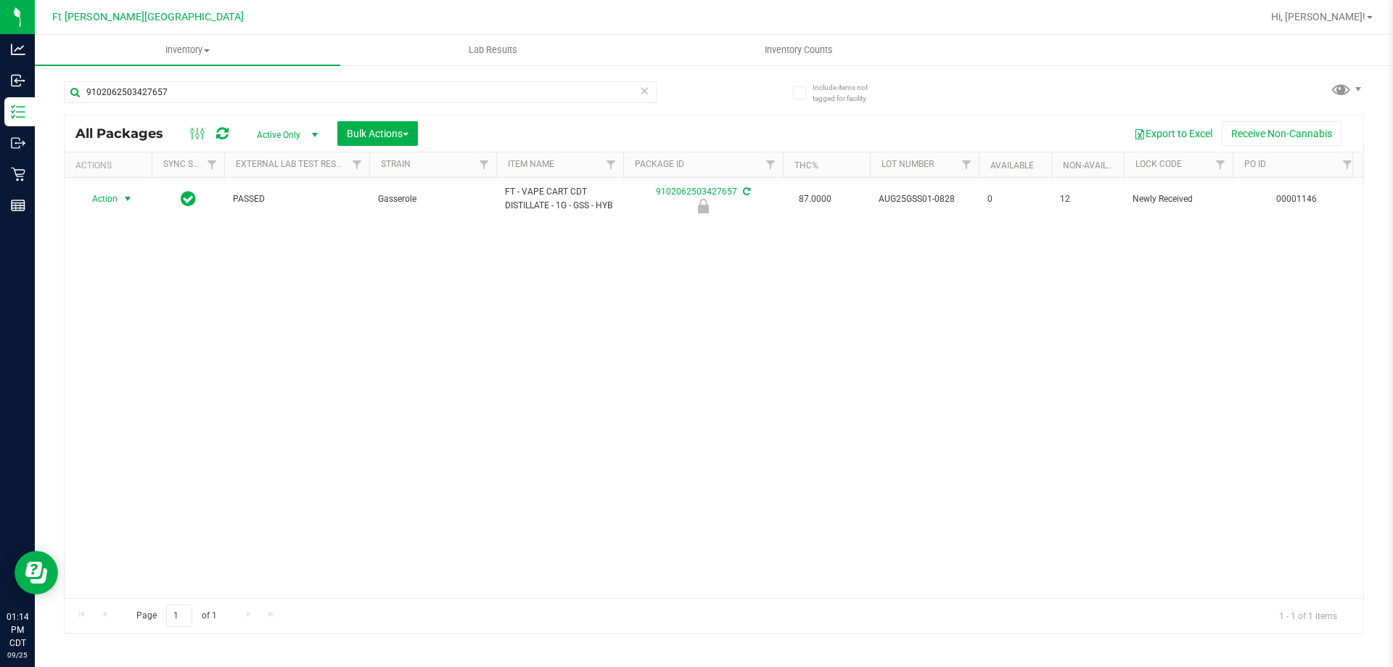
click at [108, 197] on span "Action" at bounding box center [98, 199] width 39 height 20
click at [129, 361] on li "Unlock package" at bounding box center [126, 372] width 93 height 22
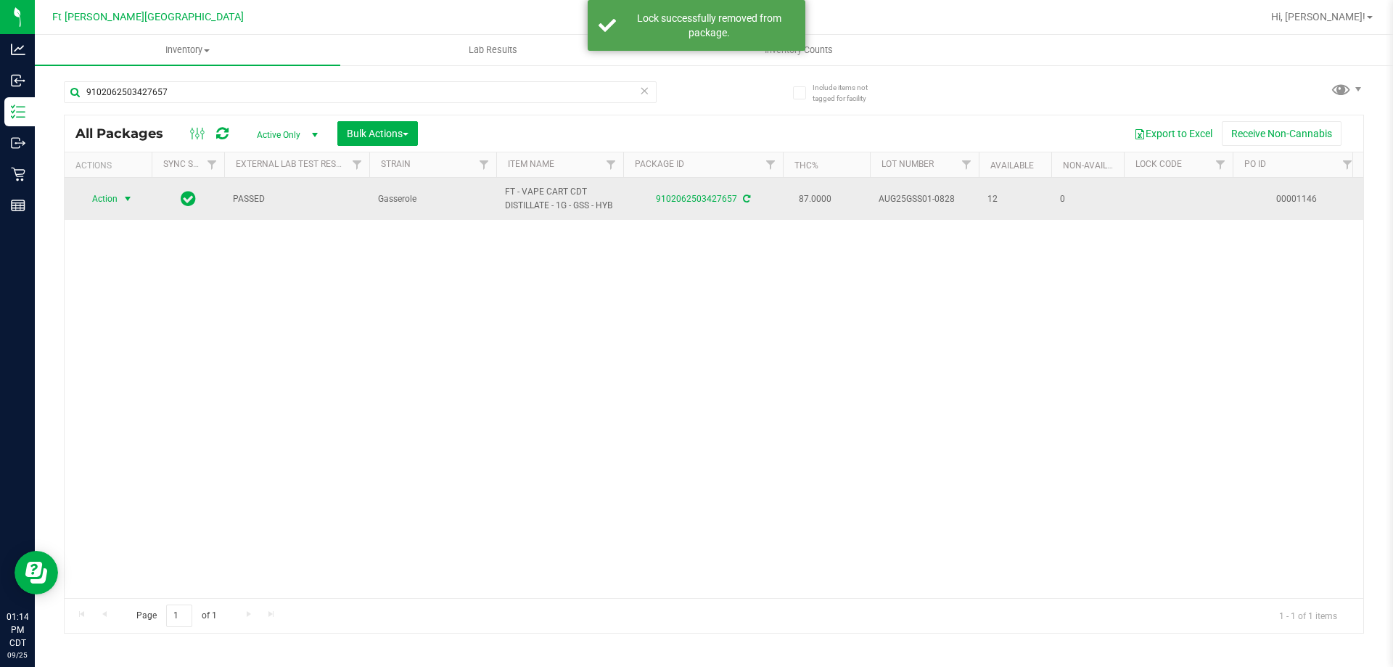
click at [109, 202] on span "Action" at bounding box center [98, 199] width 39 height 20
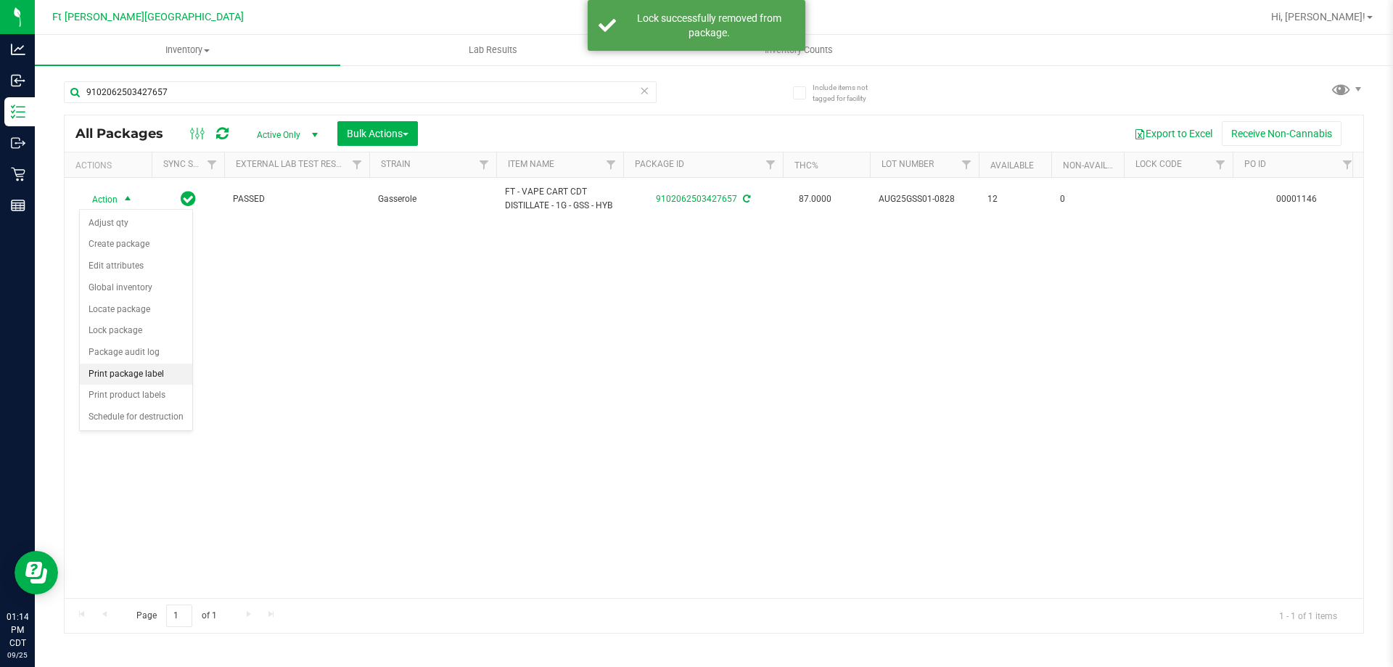
click at [144, 377] on li "Print package label" at bounding box center [136, 375] width 112 height 22
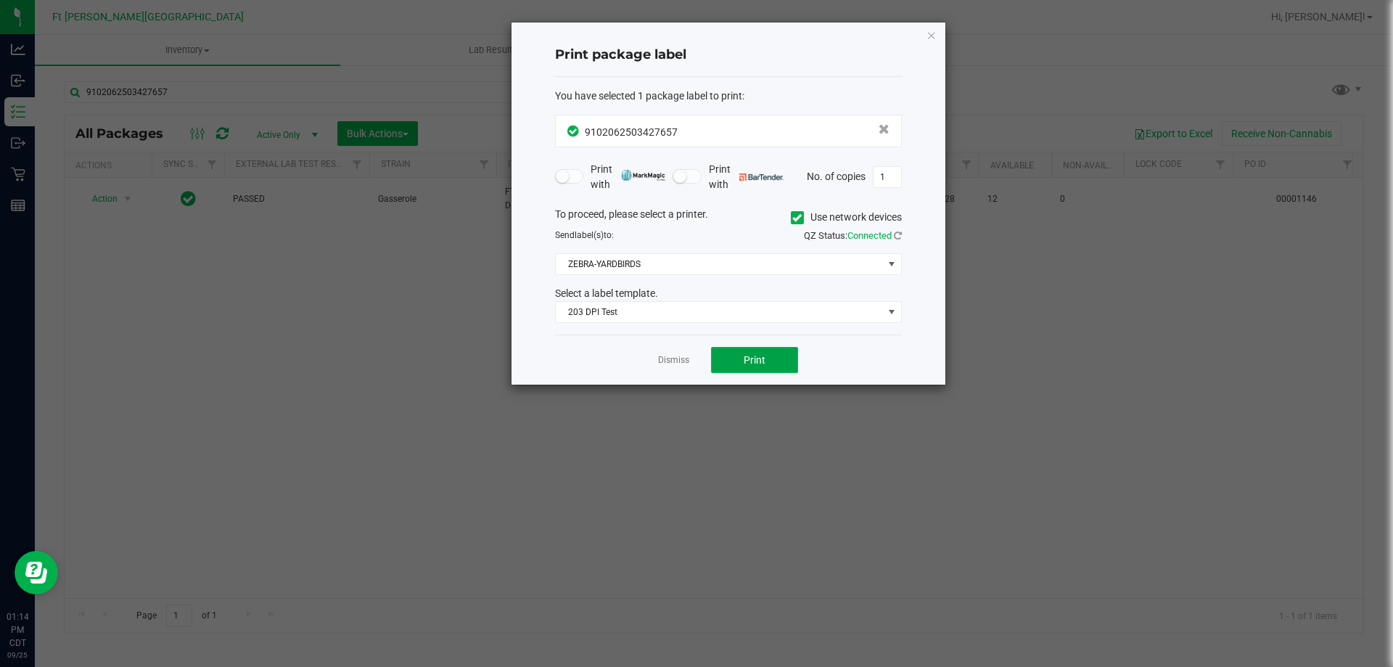
click at [763, 370] on button "Print" at bounding box center [754, 360] width 87 height 26
click at [678, 359] on link "Dismiss" at bounding box center [673, 360] width 31 height 12
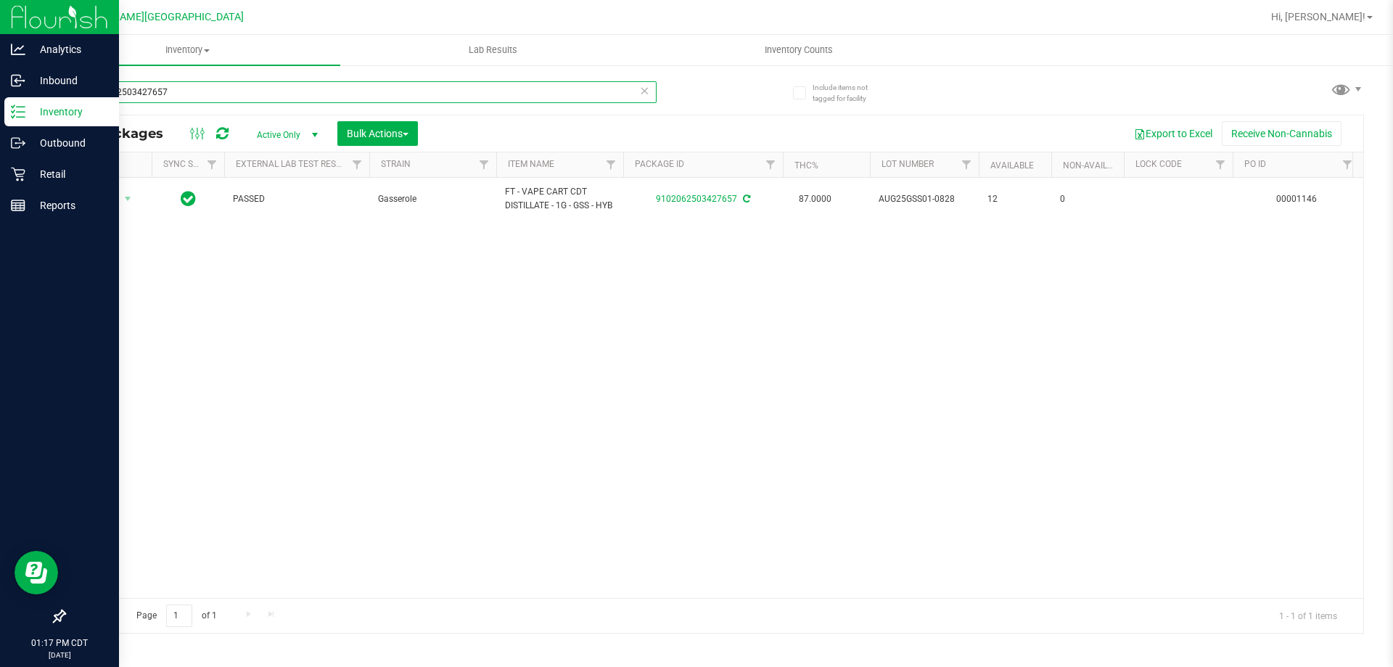
drag, startPoint x: 30, startPoint y: 109, endPoint x: 0, endPoint y: 116, distance: 30.6
click at [0, 116] on div "Analytics Inbound Inventory Outbound Retail Reports 01:17 PM CDT [DATE] 09/25 F…" at bounding box center [696, 333] width 1393 height 667
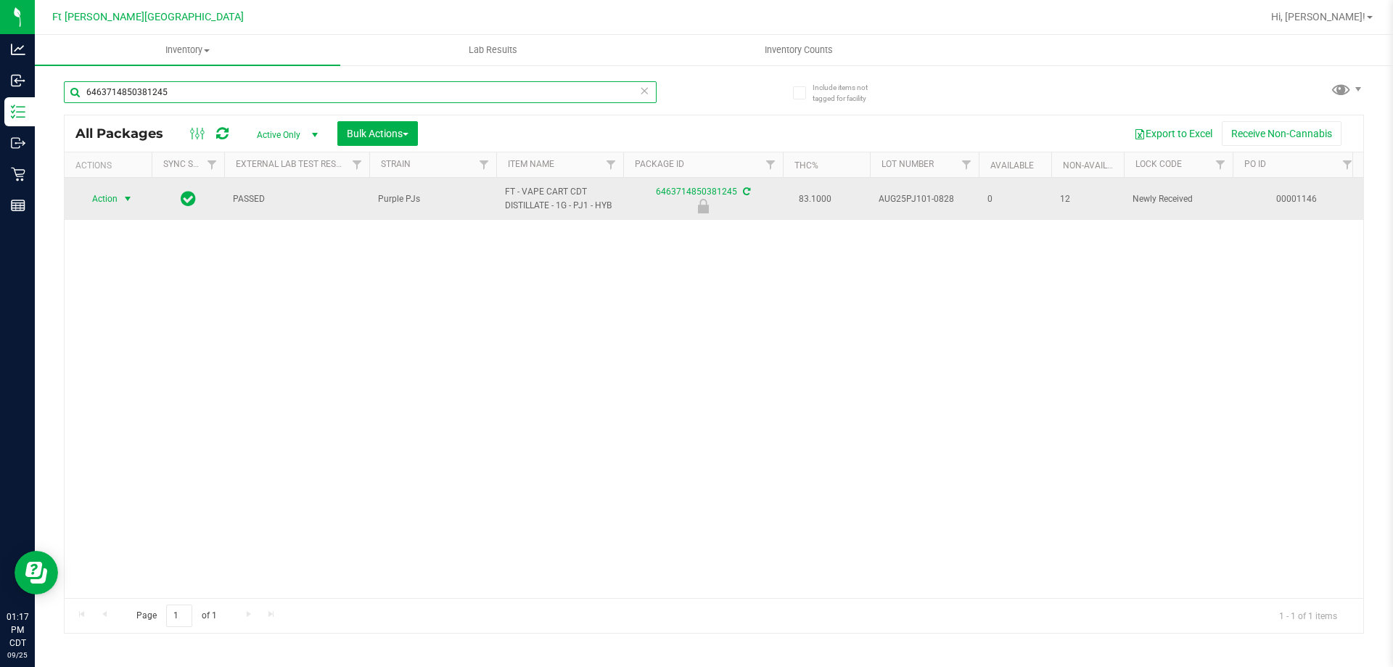
type input "6463714850381245"
click at [97, 197] on span "Action" at bounding box center [98, 199] width 39 height 20
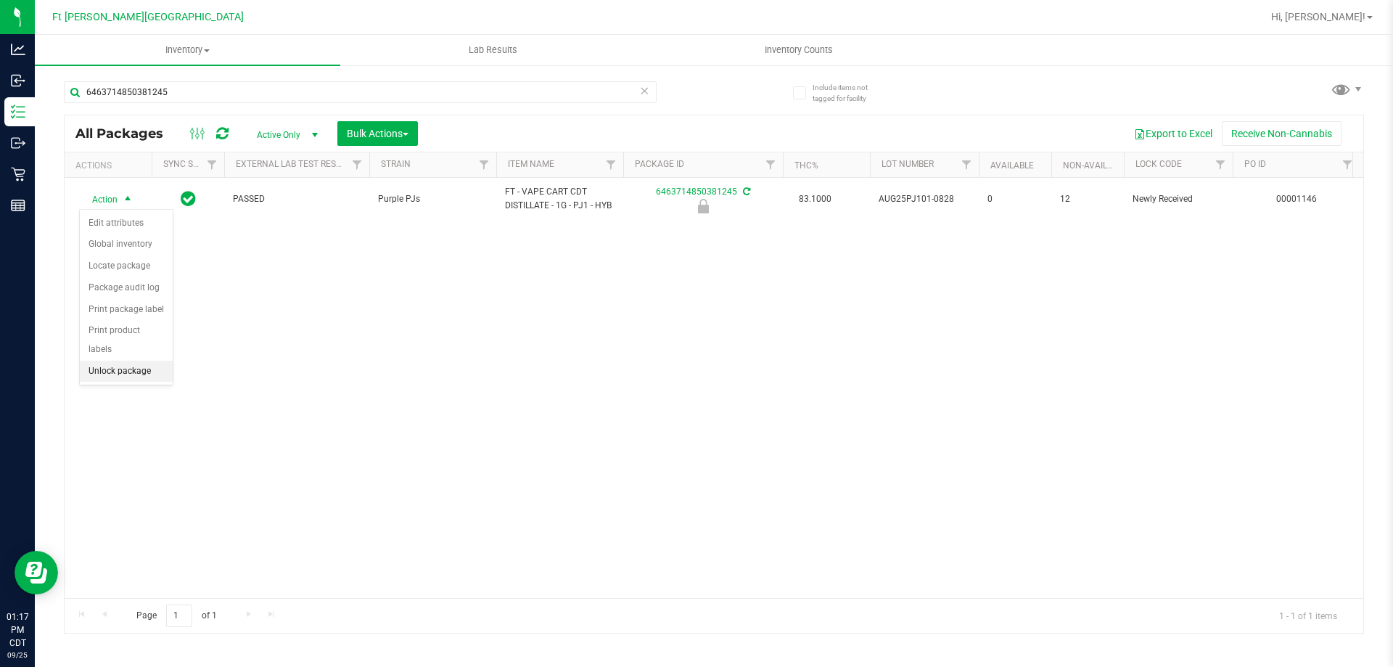
click at [137, 361] on li "Unlock package" at bounding box center [126, 372] width 93 height 22
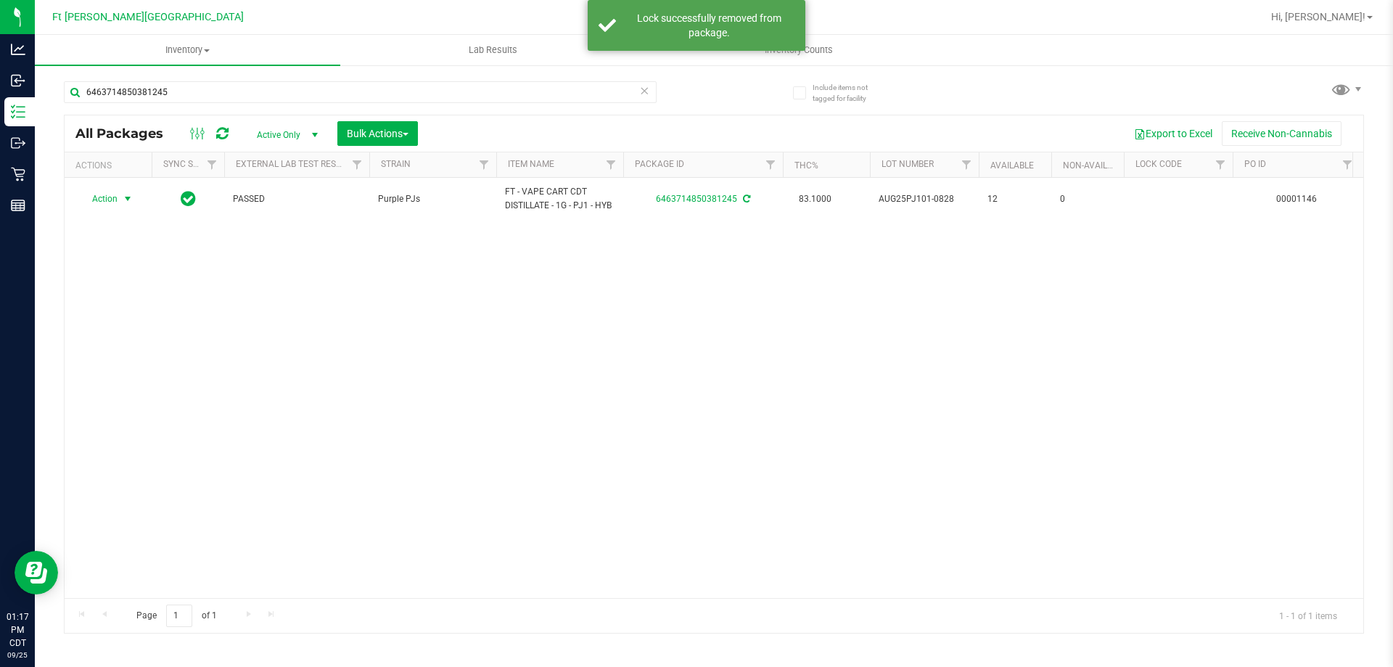
click at [108, 199] on span "Action" at bounding box center [98, 199] width 39 height 20
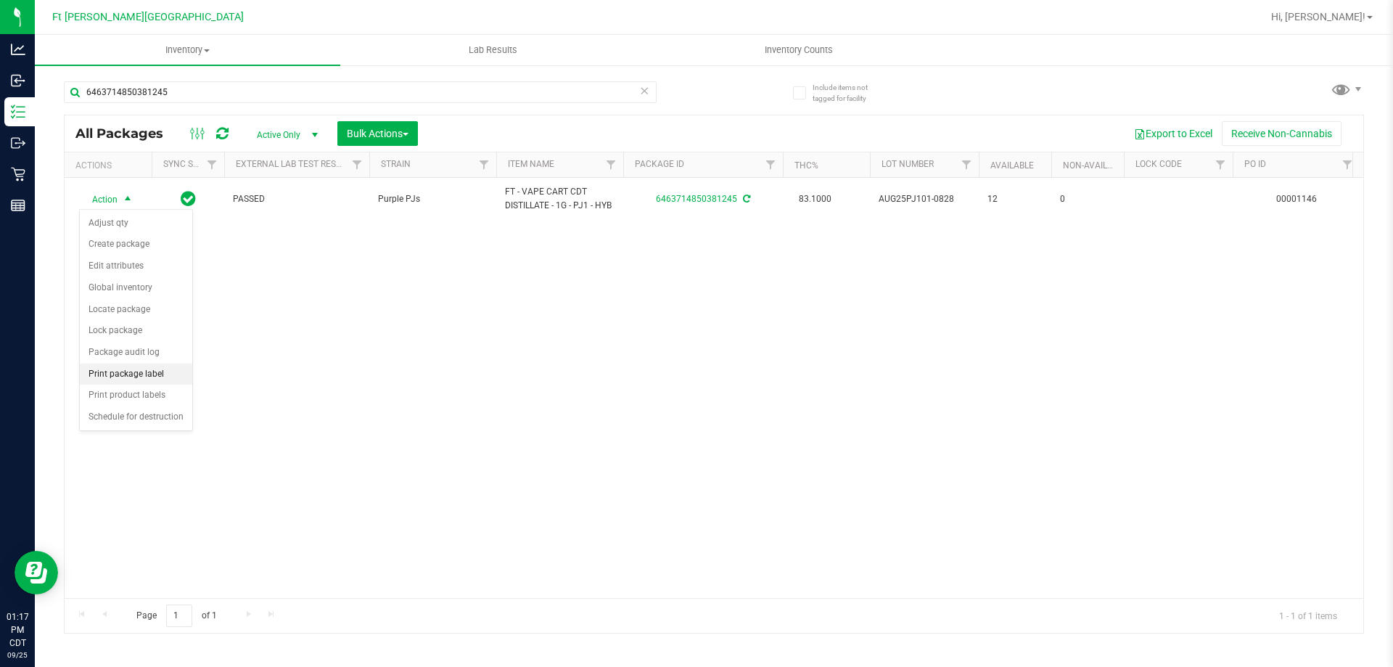
click at [134, 377] on li "Print package label" at bounding box center [136, 375] width 112 height 22
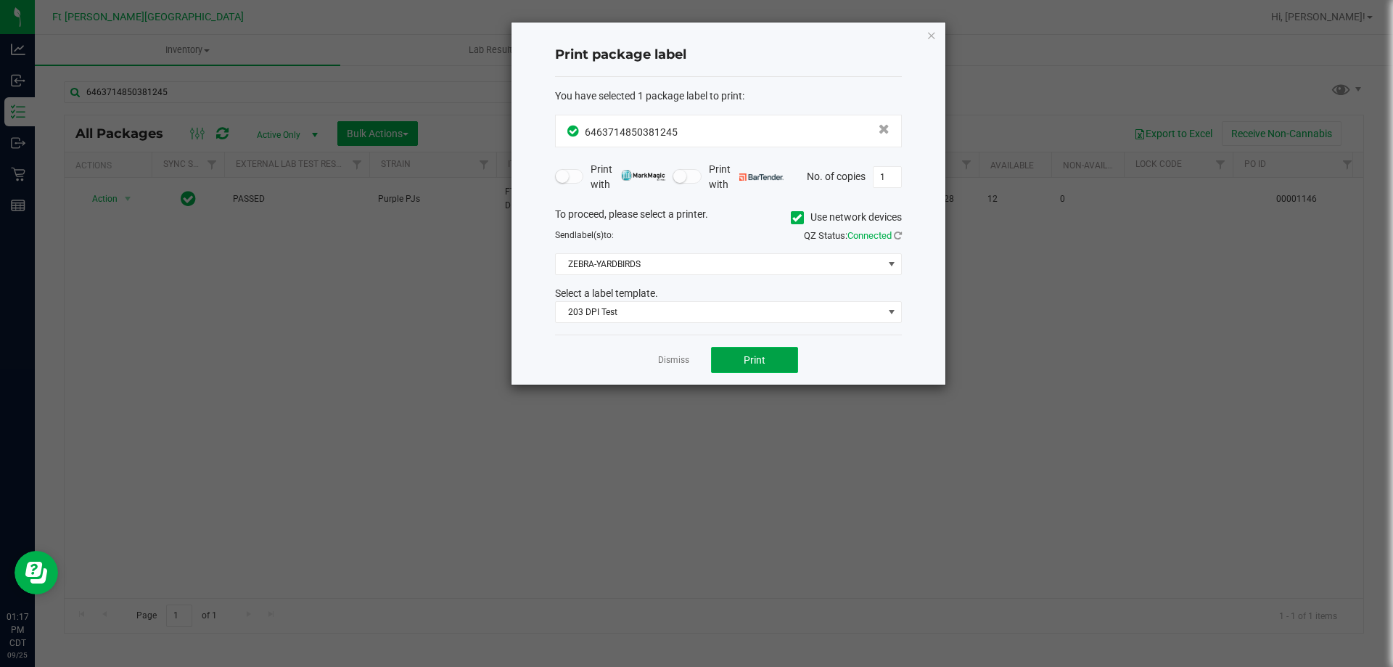
click at [762, 362] on span "Print" at bounding box center [755, 360] width 22 height 12
click at [681, 358] on link "Dismiss" at bounding box center [673, 360] width 31 height 12
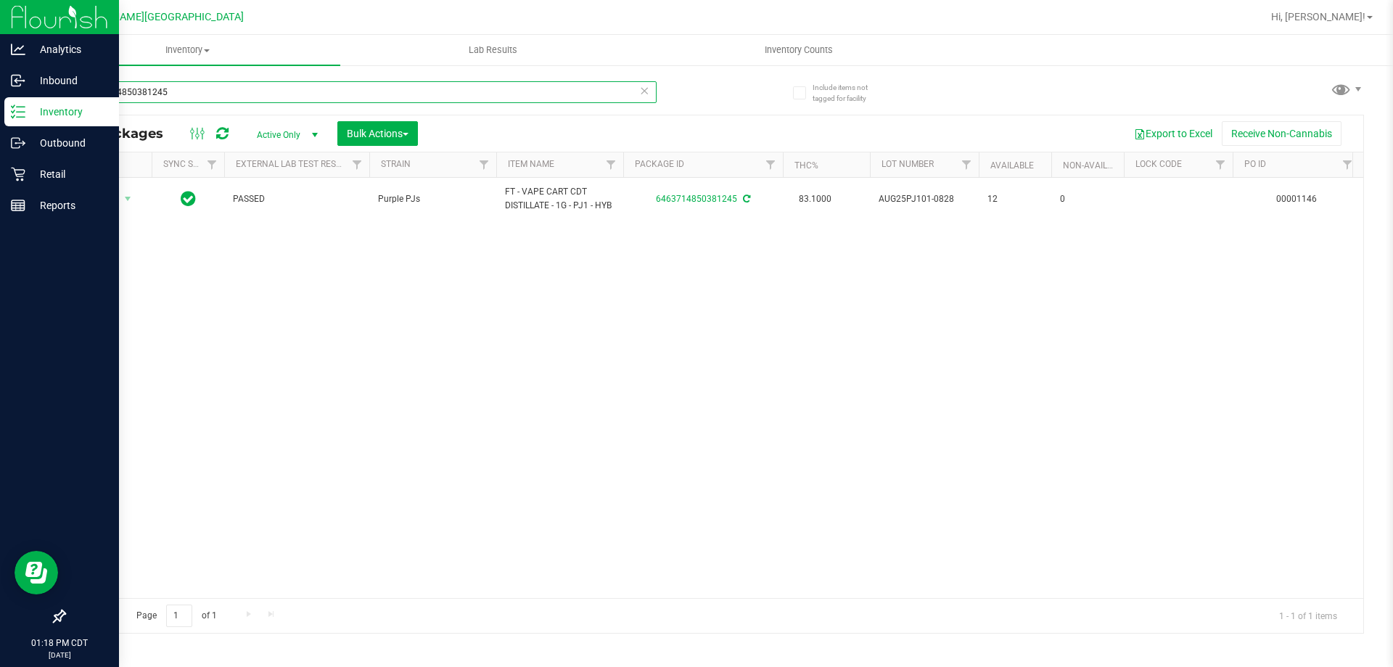
drag, startPoint x: 186, startPoint y: 89, endPoint x: 0, endPoint y: 124, distance: 189.9
click at [0, 124] on div "Analytics Inbound Inventory Outbound Retail Reports 01:18 PM CDT [DATE] 09/25 F…" at bounding box center [696, 333] width 1393 height 667
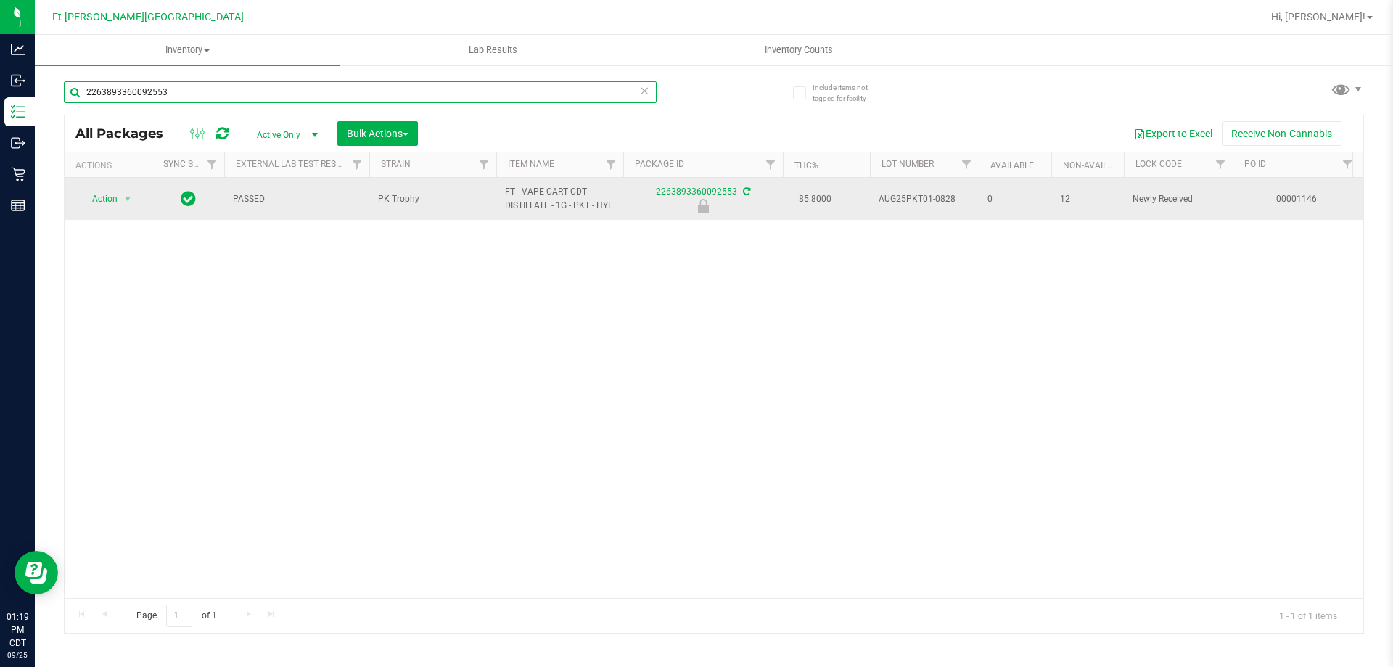
type input "2263893360092553"
click at [102, 203] on span "Action" at bounding box center [98, 199] width 39 height 20
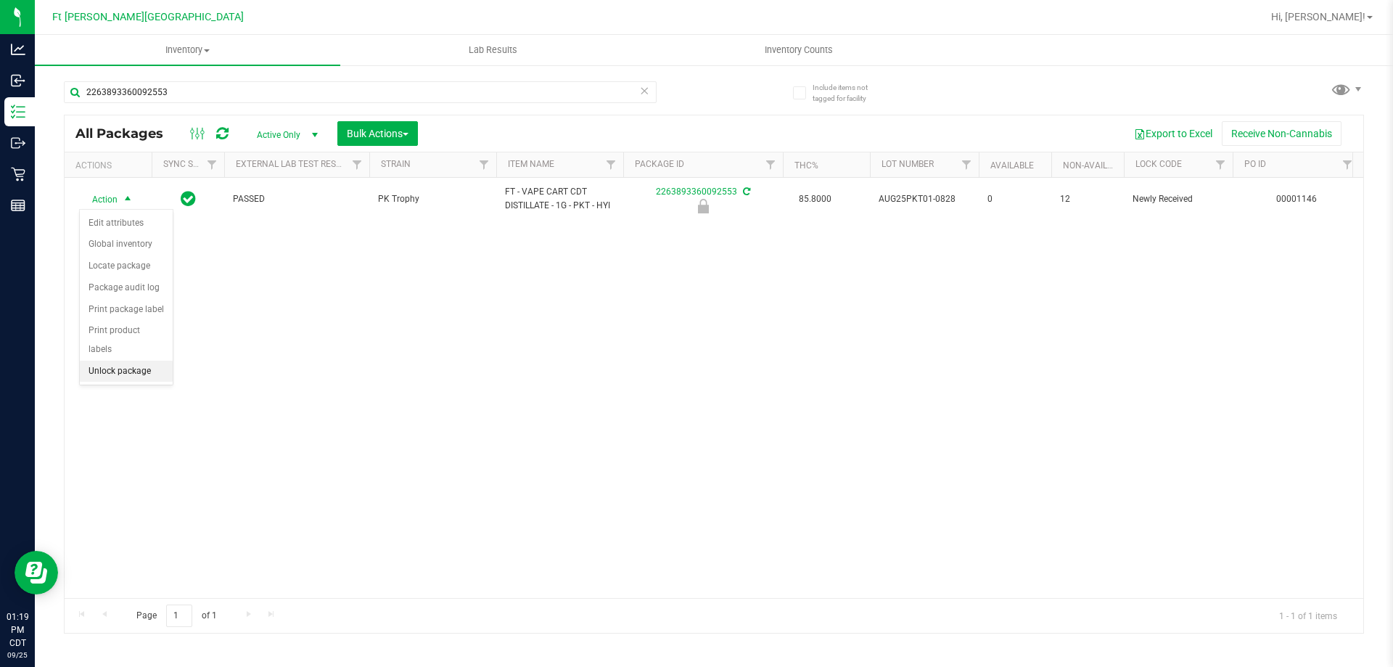
click at [125, 361] on li "Unlock package" at bounding box center [126, 372] width 93 height 22
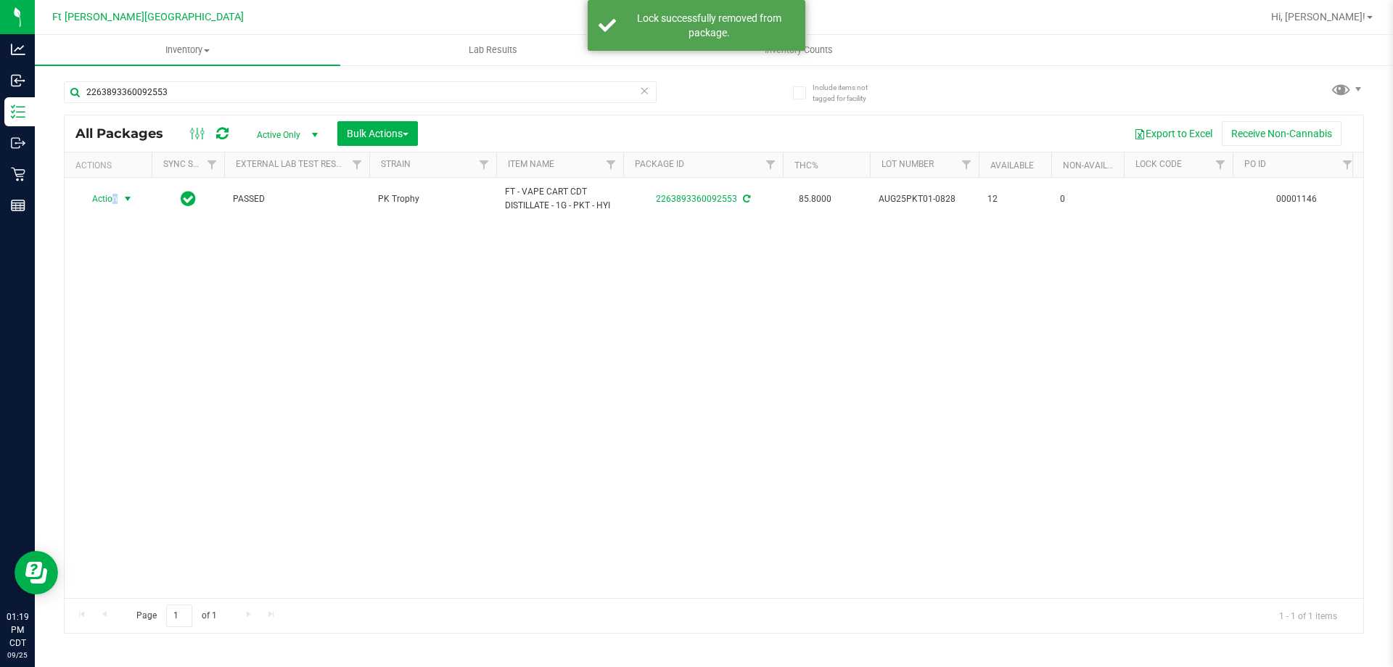
drag, startPoint x: 113, startPoint y: 202, endPoint x: 120, endPoint y: 213, distance: 12.1
click at [118, 205] on span "Action" at bounding box center [108, 199] width 58 height 20
click at [149, 374] on li "Print package label" at bounding box center [136, 375] width 112 height 22
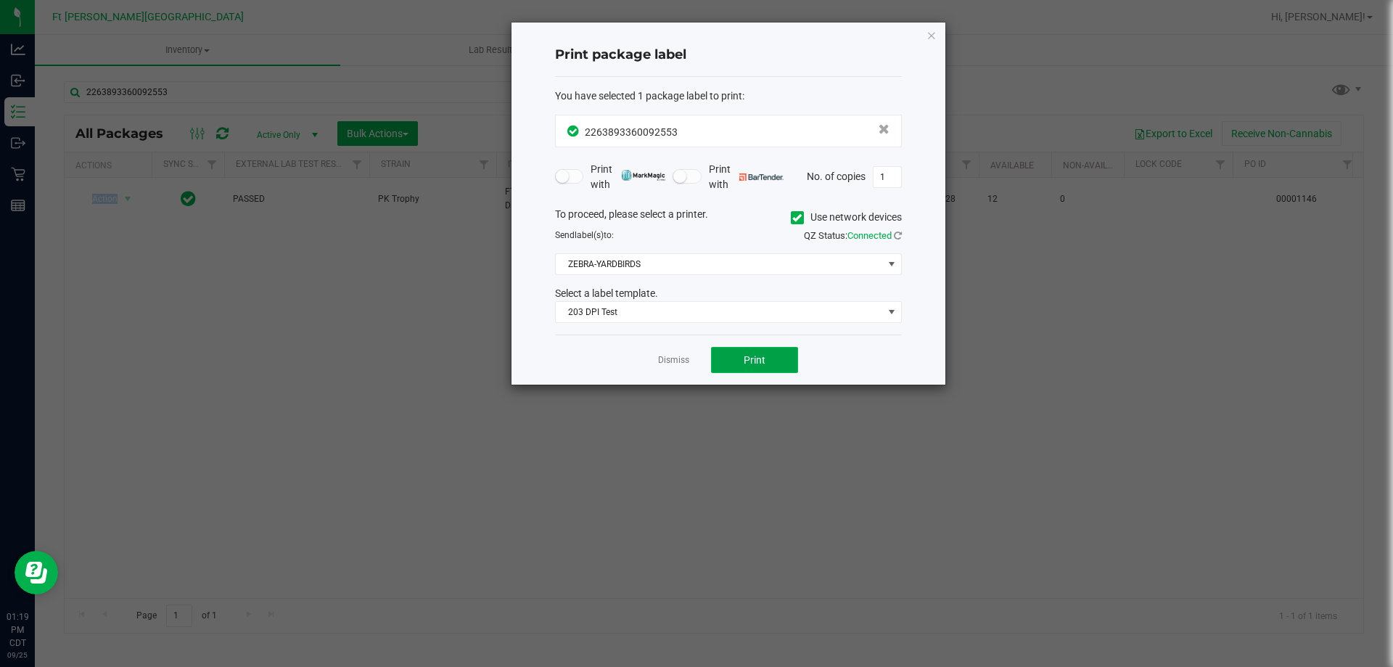
click at [746, 351] on button "Print" at bounding box center [754, 360] width 87 height 26
click at [673, 357] on link "Dismiss" at bounding box center [673, 360] width 31 height 12
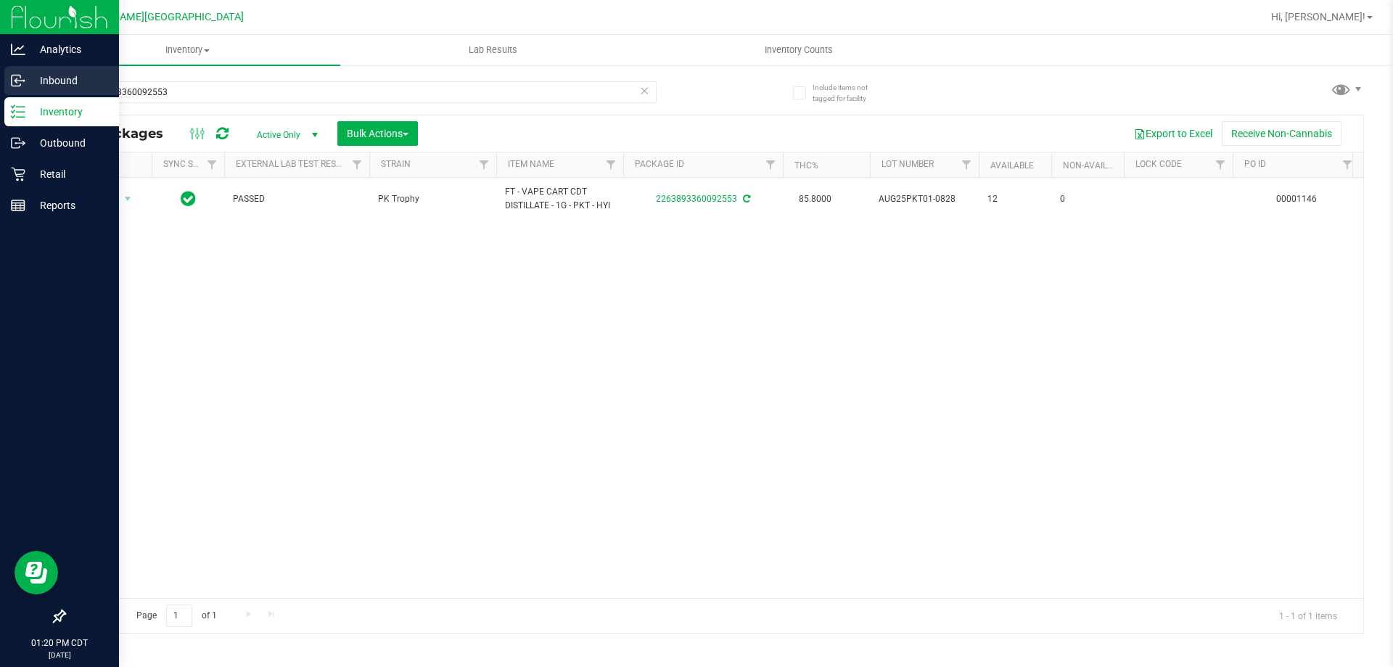
click at [70, 78] on p "Inbound" at bounding box center [68, 80] width 87 height 17
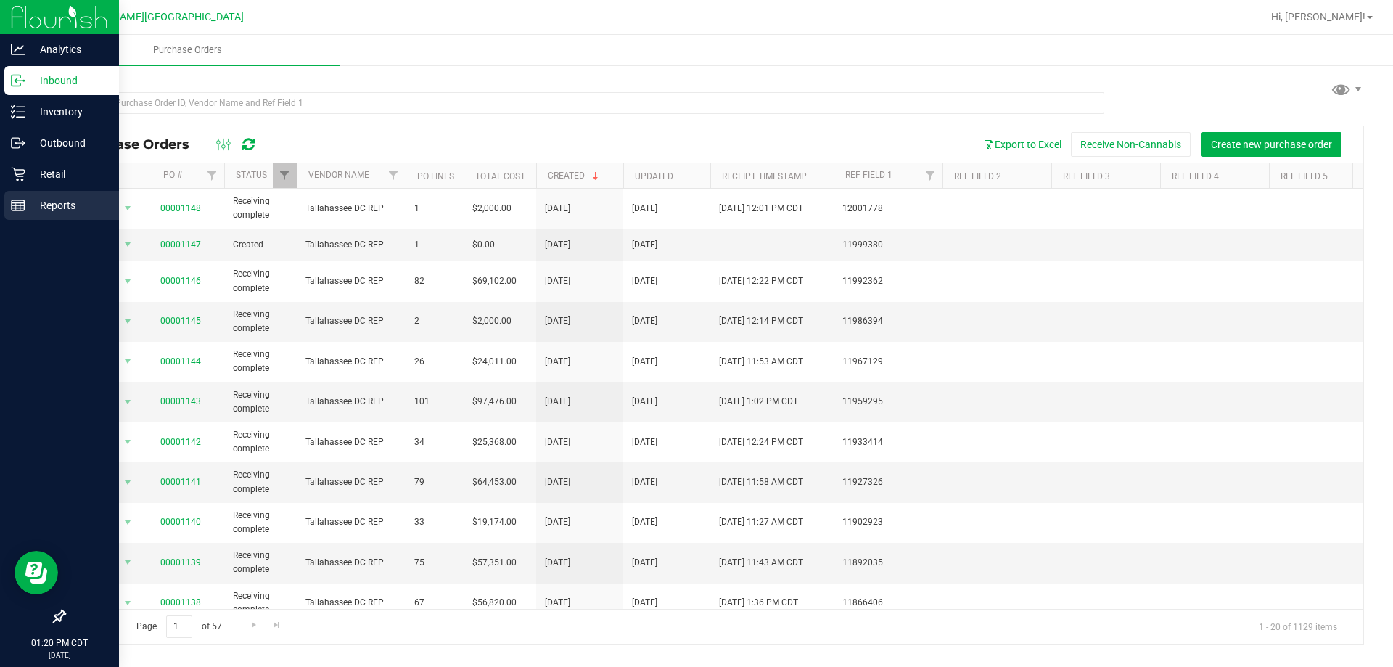
scroll to position [363, 0]
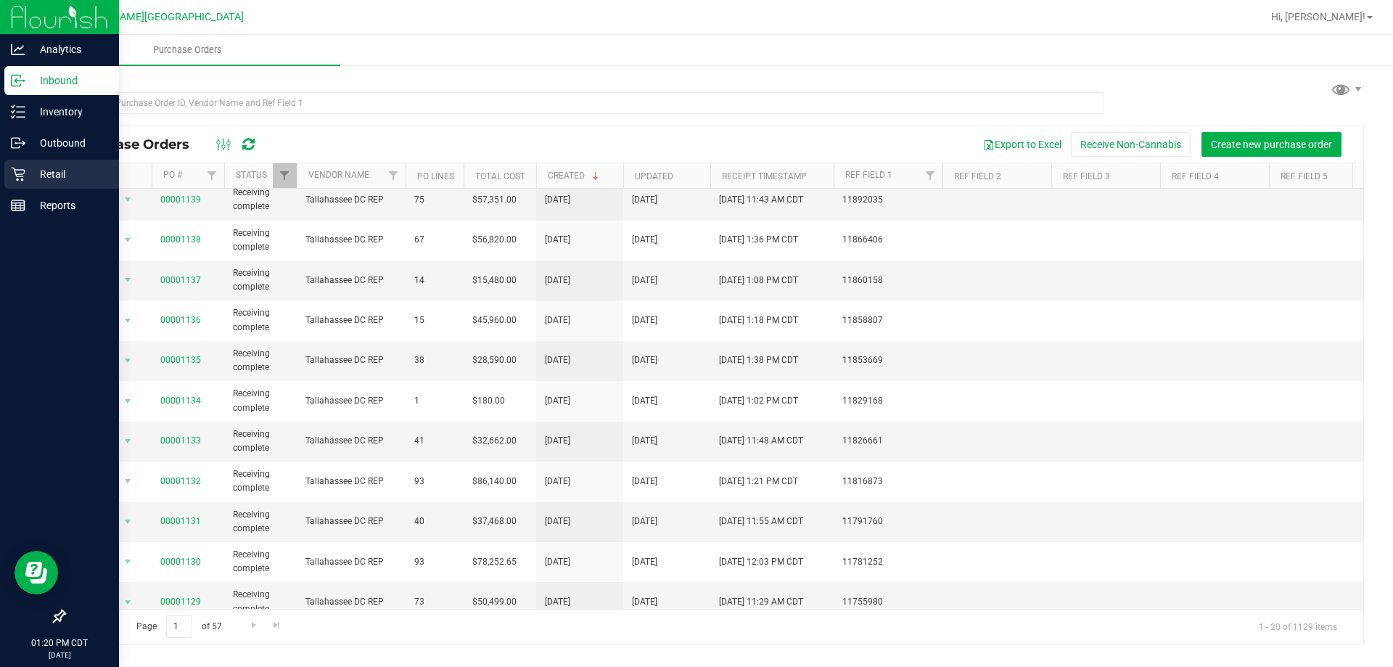
click at [46, 178] on p "Retail" at bounding box center [68, 173] width 87 height 17
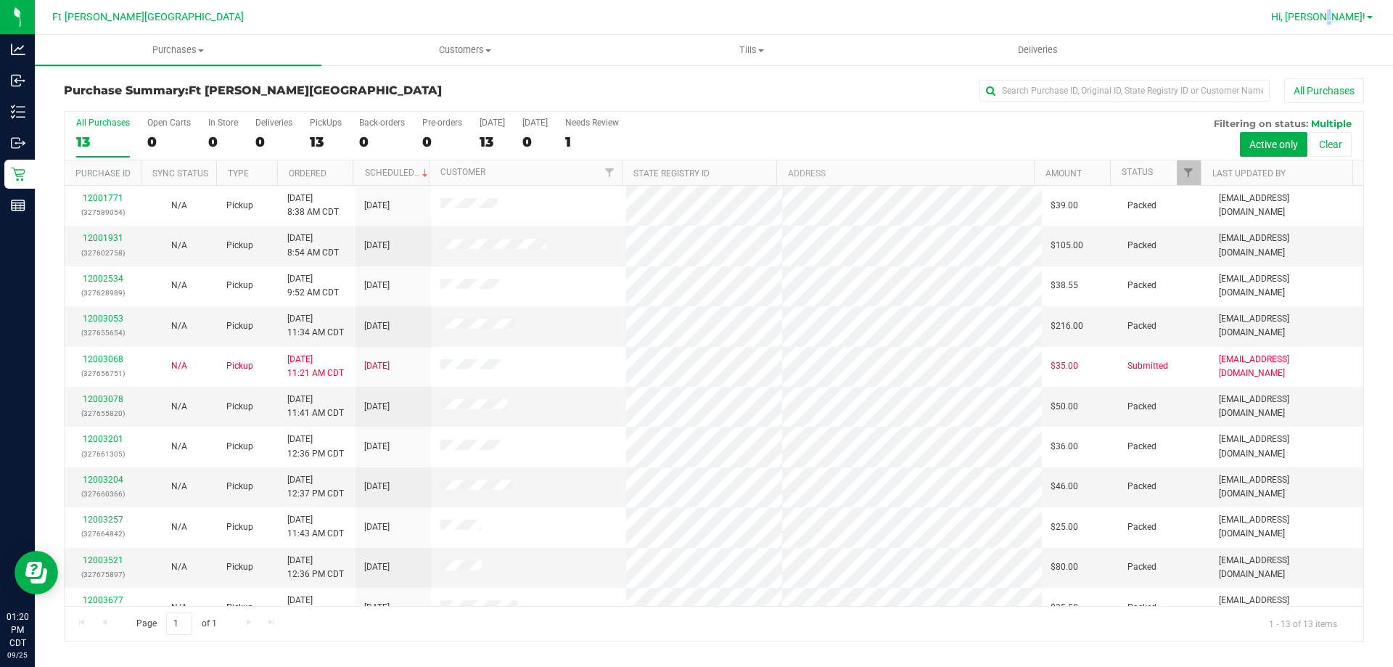
click at [1358, 15] on span "Hi, [PERSON_NAME]!" at bounding box center [1318, 17] width 94 height 12
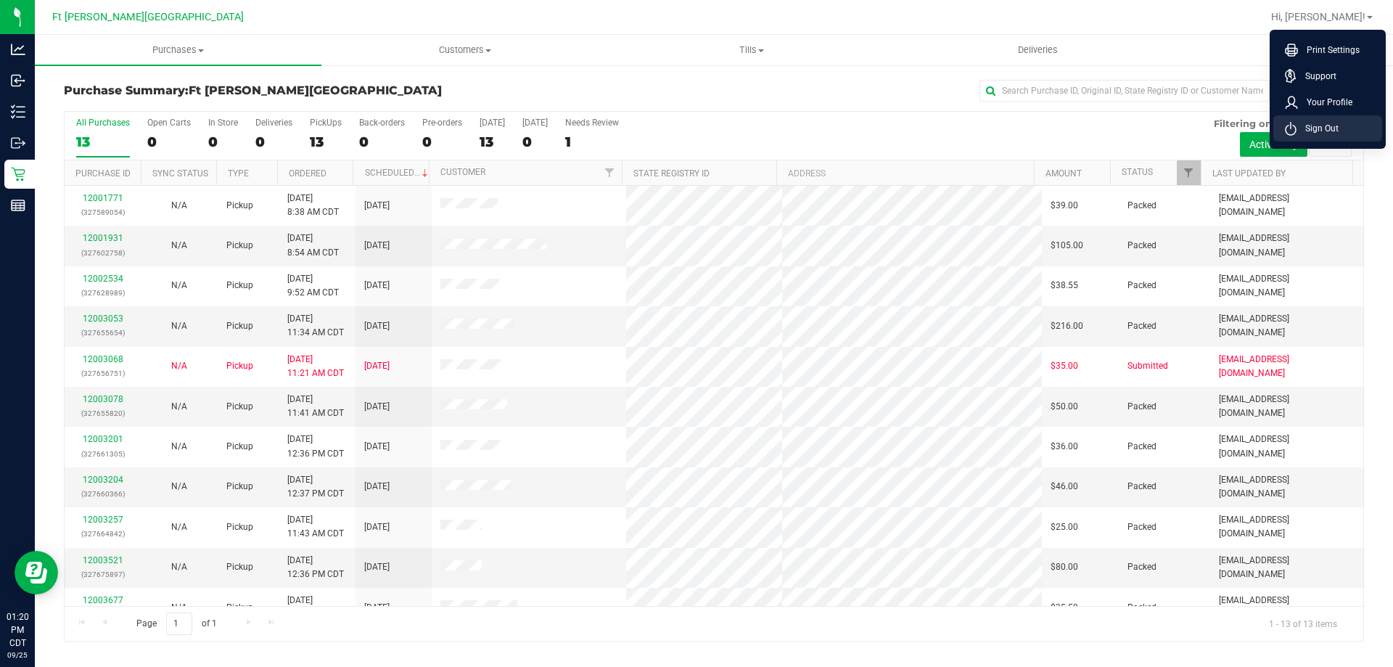
click at [1312, 126] on span "Sign Out" at bounding box center [1318, 128] width 42 height 15
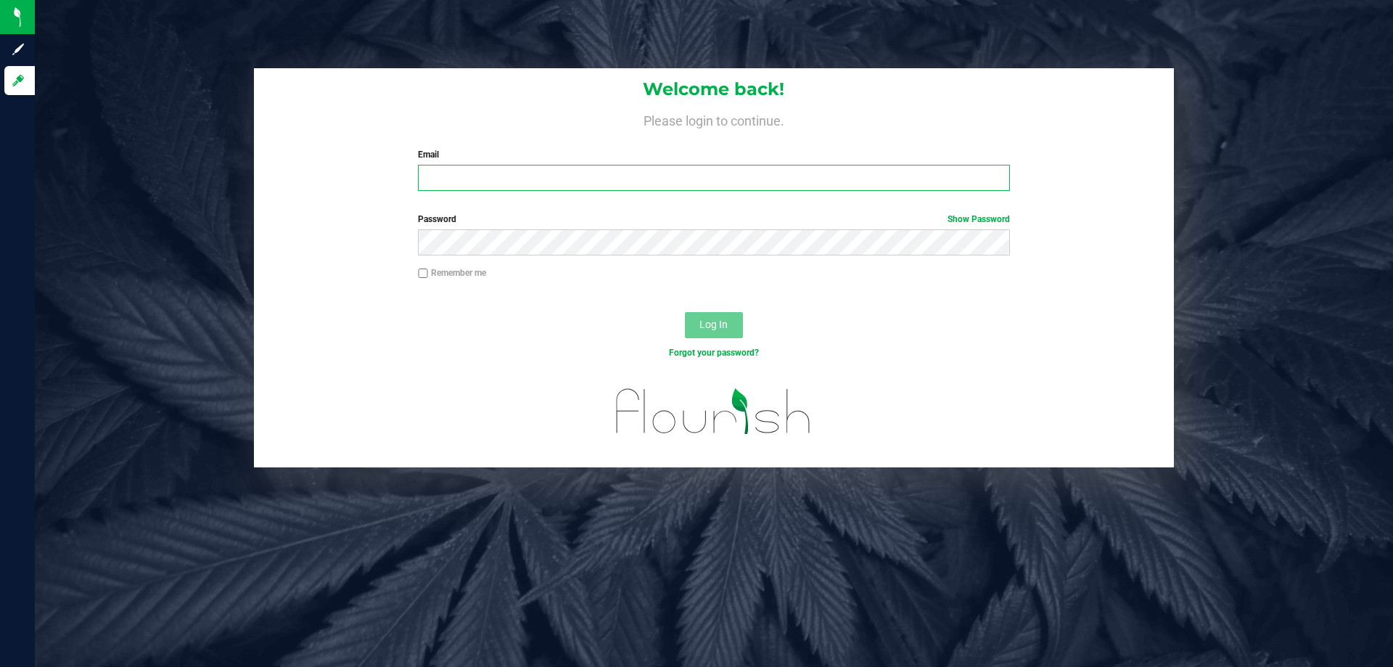
click at [472, 184] on input "Email" at bounding box center [713, 178] width 591 height 26
type input "[EMAIL_ADDRESS][DOMAIN_NAME]"
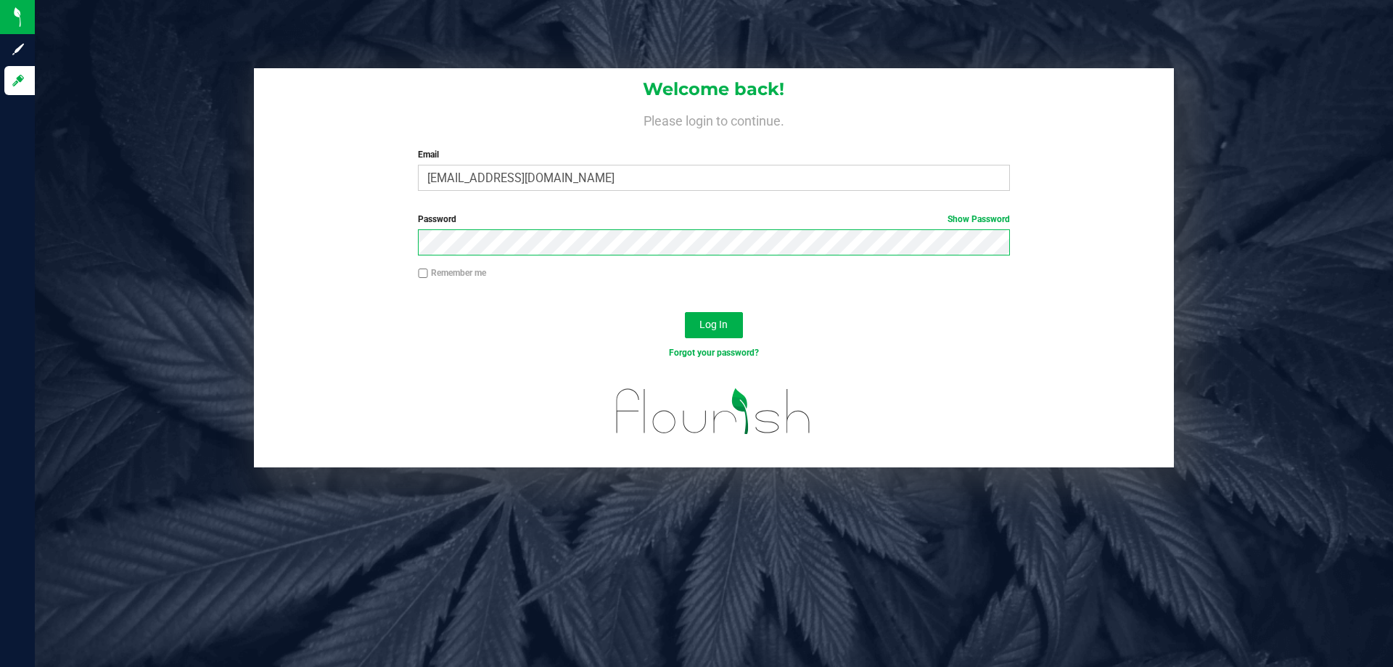
click at [685, 312] on button "Log In" at bounding box center [714, 325] width 58 height 26
